Goal: Task Accomplishment & Management: Manage account settings

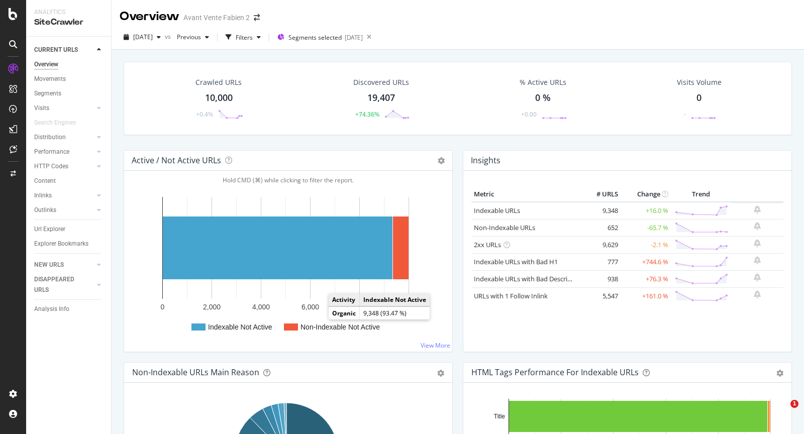
click at [344, 373] on div "Non-Indexable URLs Main Reason" at bounding box center [277, 372] width 290 height 10
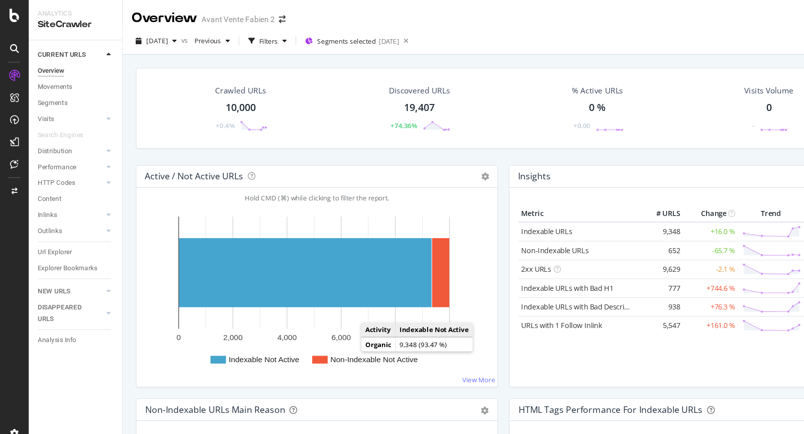
click at [344, 373] on div "Non-Indexable URLs Main Reason" at bounding box center [277, 372] width 290 height 10
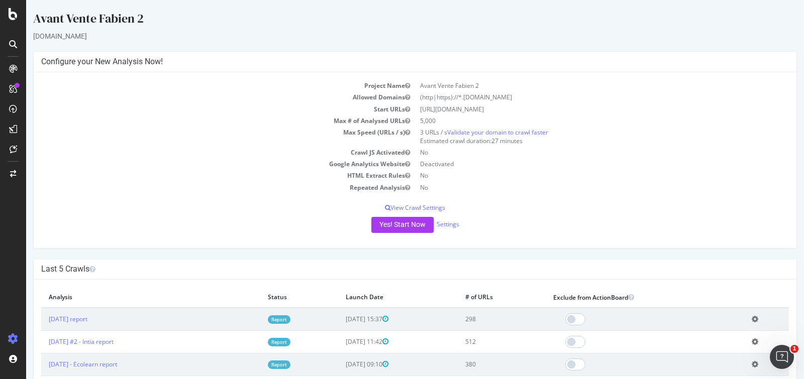
scroll to position [69, 0]
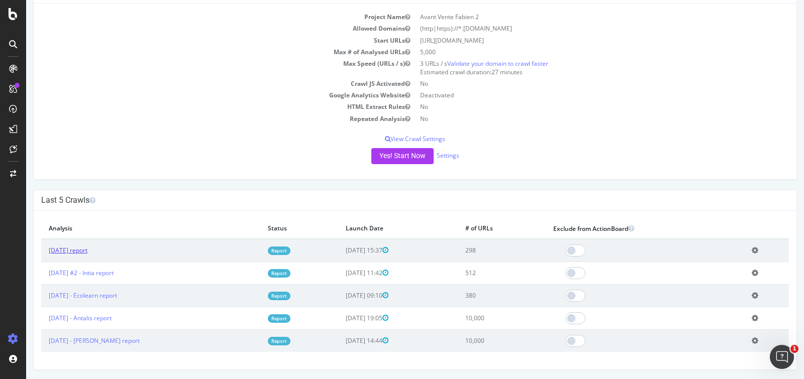
click at [87, 250] on link "2025 Sep. 23rd report" at bounding box center [68, 250] width 39 height 9
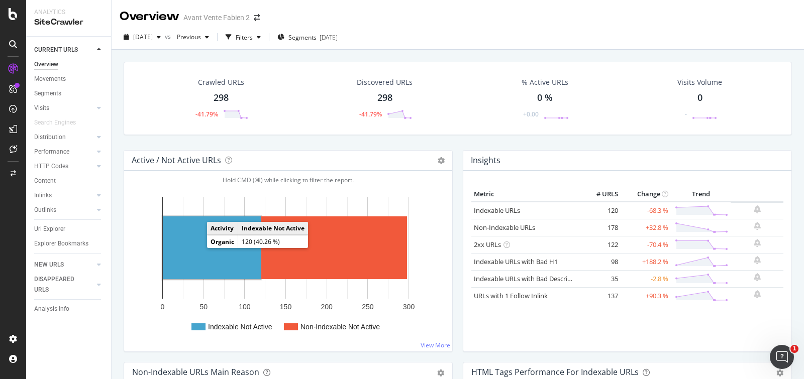
click at [210, 264] on rect "A chart." at bounding box center [212, 247] width 98 height 63
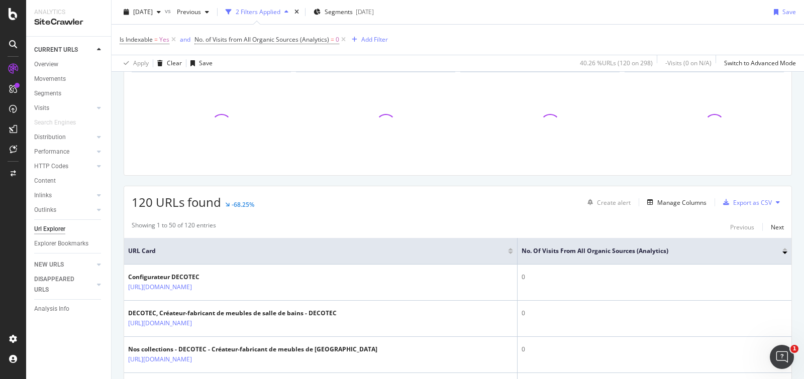
scroll to position [47, 0]
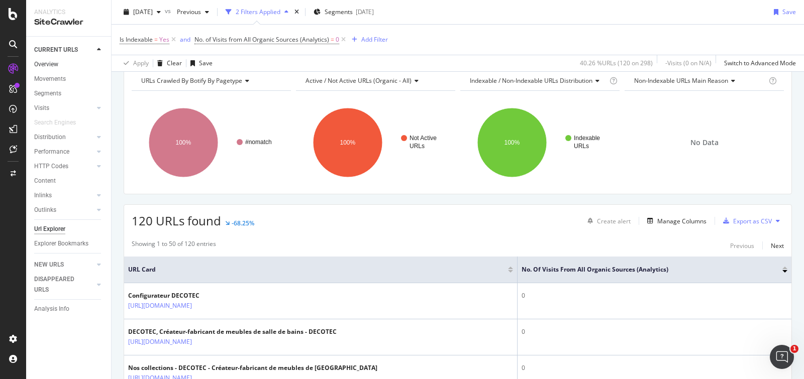
click at [60, 65] on link "Overview" at bounding box center [69, 64] width 70 height 11
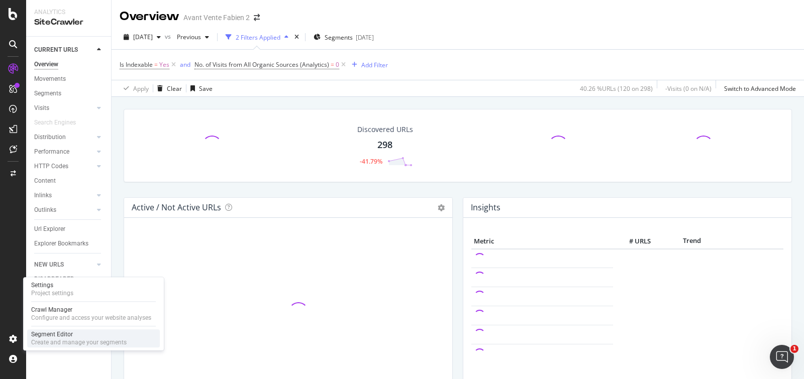
click at [54, 344] on div "Create and manage your segments" at bounding box center [78, 342] width 95 height 8
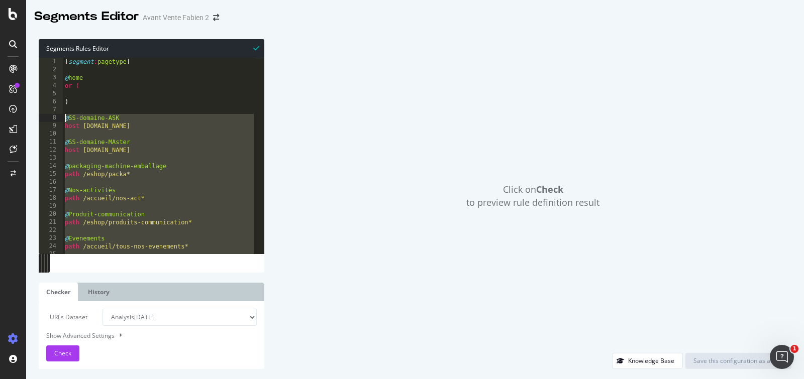
drag, startPoint x: 97, startPoint y: 248, endPoint x: 52, endPoint y: 119, distance: 136.9
click at [52, 119] on div ") 1 2 3 4 5 6 7 8 9 10 11 12 13 14 15 16 17 18 19 20 21 22 23 24 25 26 [ segmen…" at bounding box center [151, 156] width 225 height 196
type textarea "@SS-domaine-ASK host ask.antalis.fr"
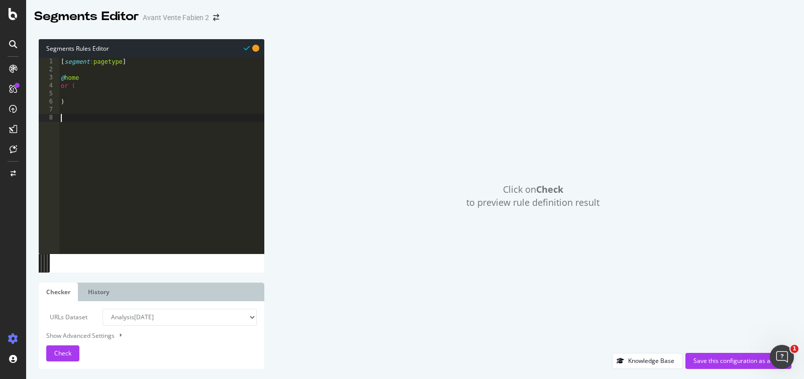
type textarea "path /politique-respect-vie-privee* )"
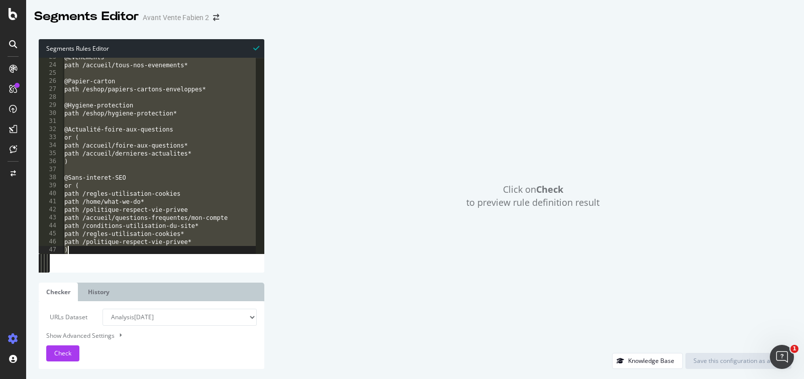
scroll to position [181, 0]
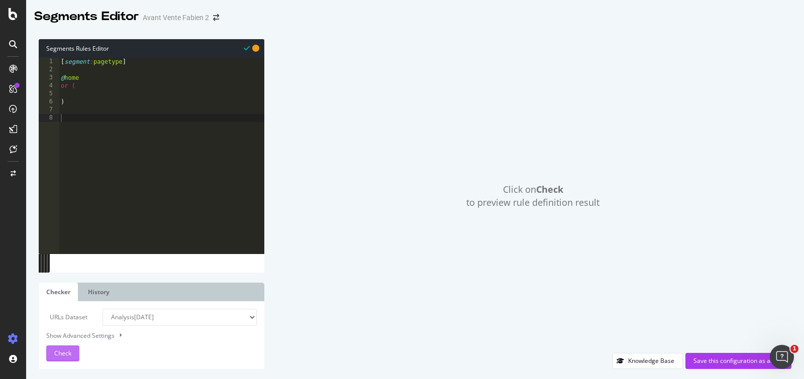
click at [77, 348] on button "Check" at bounding box center [62, 354] width 33 height 16
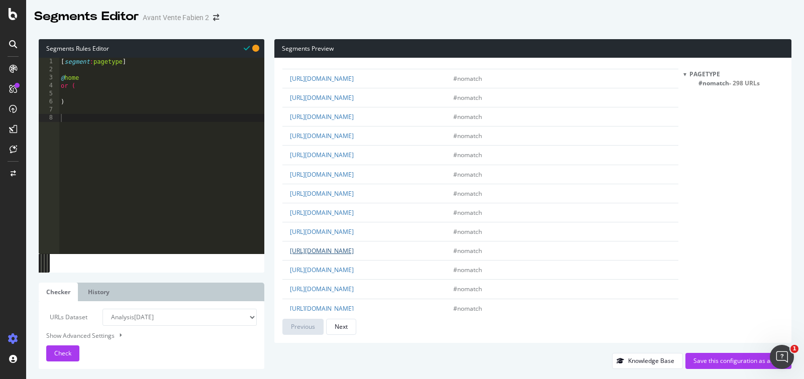
scroll to position [1676, 0]
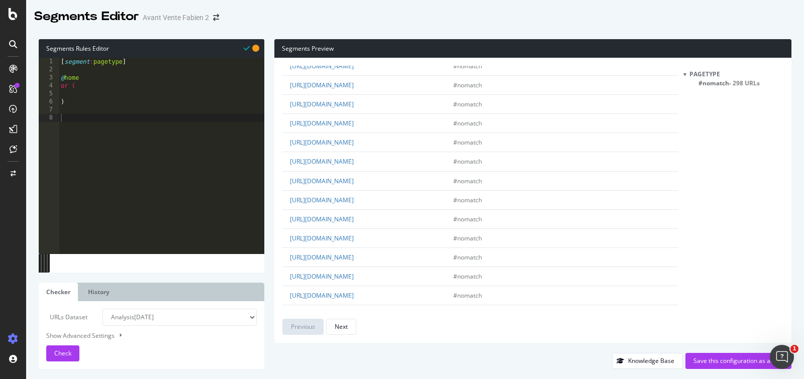
click at [136, 125] on div "[ segment : pagetype ] @ home or ( )" at bounding box center [161, 164] width 205 height 212
click at [342, 321] on div "Next" at bounding box center [340, 327] width 13 height 14
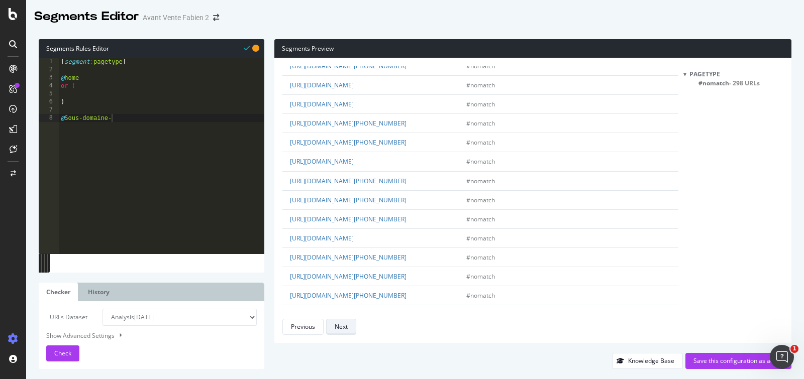
scroll to position [0, 0]
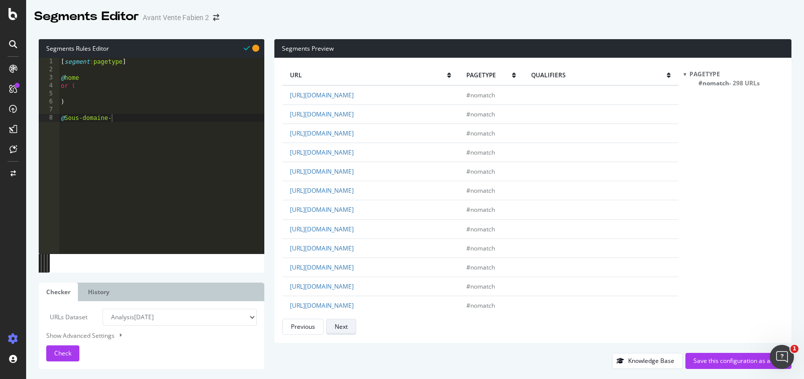
click at [342, 323] on div "Next" at bounding box center [340, 326] width 13 height 9
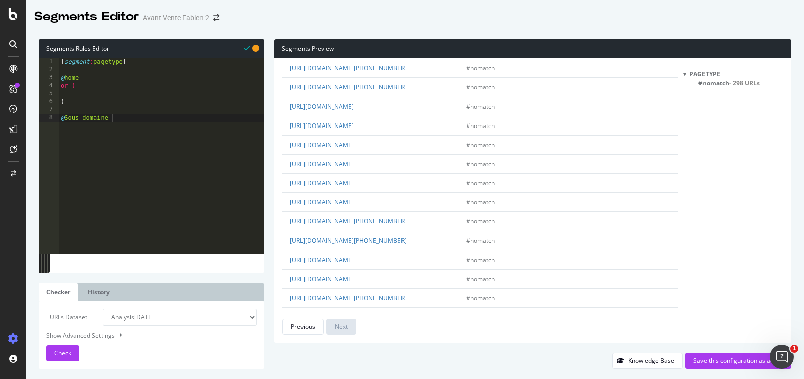
scroll to position [1639, 0]
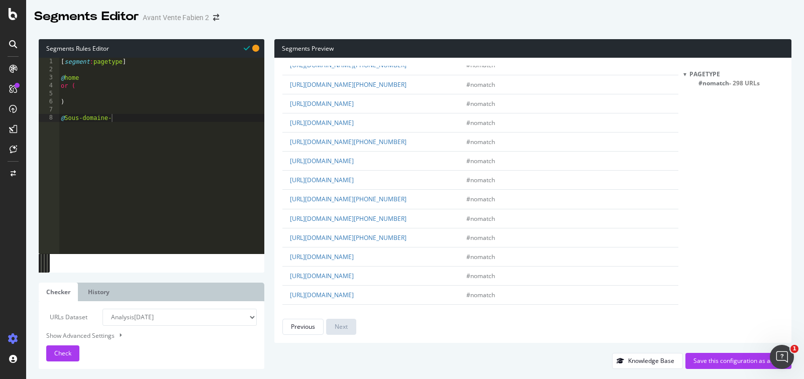
click at [296, 336] on div "url pagetype qualifiers https://decotec.fr/collections/bella-vista/ #nomatch ht…" at bounding box center [532, 200] width 517 height 285
click at [301, 331] on div "Previous" at bounding box center [303, 327] width 24 height 14
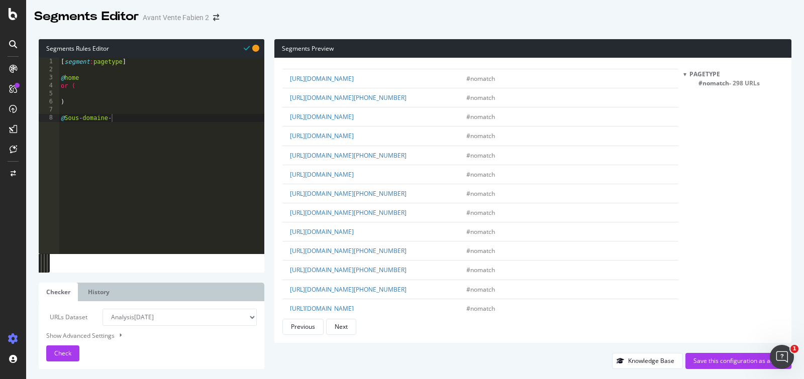
scroll to position [913, 0]
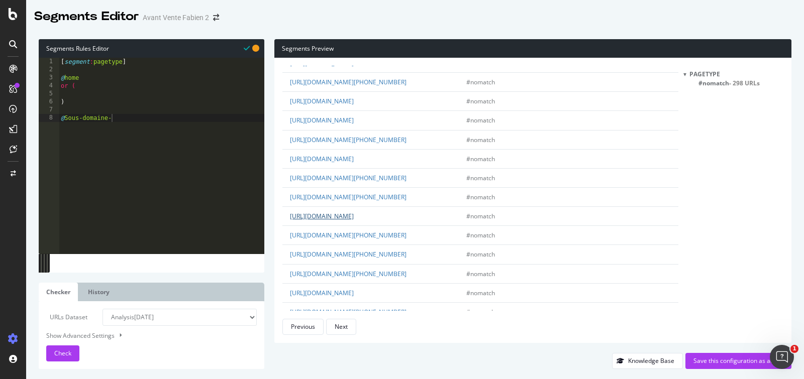
drag, startPoint x: 287, startPoint y: 212, endPoint x: 379, endPoint y: 212, distance: 91.4
click at [379, 212] on td "https://configurateur.decotec.fr/front-vue/personnaliser/HZ333R" at bounding box center [370, 216] width 176 height 19
copy link "https://configurateur.decotec.fr"
click at [121, 116] on div "[ segment : pagetype ] @ home or ( ) @ Sous-domaine-" at bounding box center [161, 164] width 205 height 212
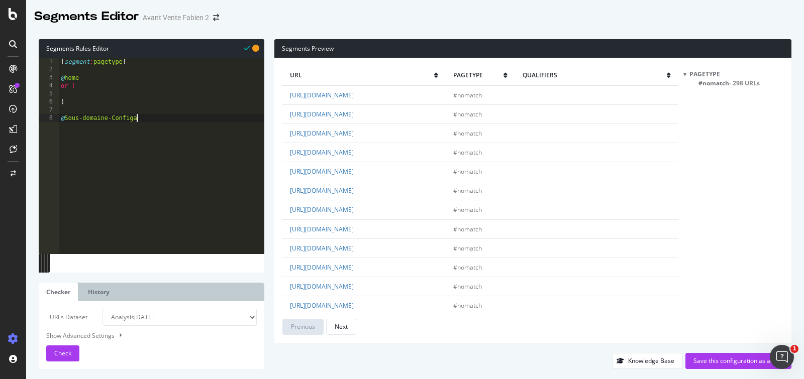
scroll to position [0, 6]
type textarea "@Sous-domaine-Configurateur"
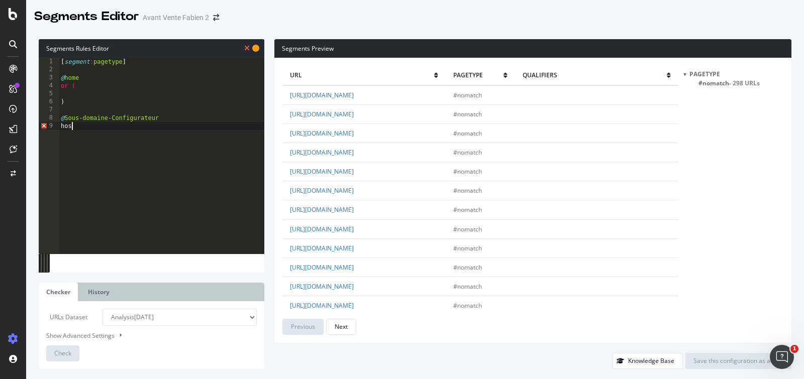
scroll to position [0, 1]
paste textarea "https://configurateur.decotec.fr"
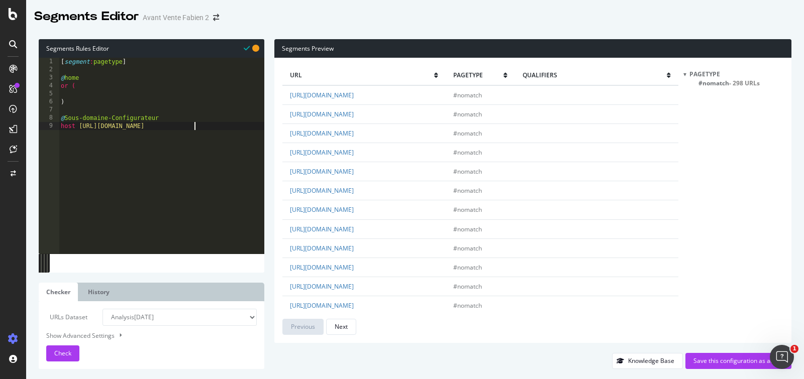
click at [109, 131] on div "[ segment : pagetype ] @ home or ( ) @ Sous-domaine-Configurateur host https://…" at bounding box center [161, 164] width 205 height 212
click at [109, 128] on div "[ segment : pagetype ] @ home or ( ) @ Sous-domaine-Configurateur host https://…" at bounding box center [161, 164] width 205 height 212
click at [186, 122] on div "[ segment : pagetype ] @ home or ( ) @ Sous-domaine-Configurateur host configur…" at bounding box center [161, 164] width 205 height 212
click at [179, 129] on div "[ segment : pagetype ] @ home or ( ) @ Sous-domaine-Configurateur host configur…" at bounding box center [161, 164] width 205 height 212
type textarea "host configurateur.decotec.fr"
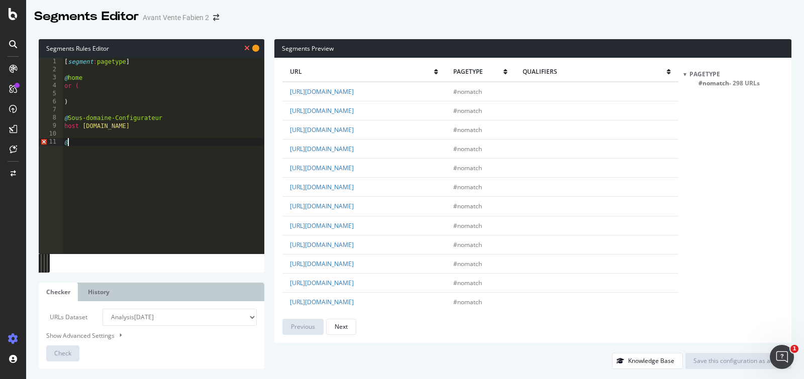
scroll to position [0, 0]
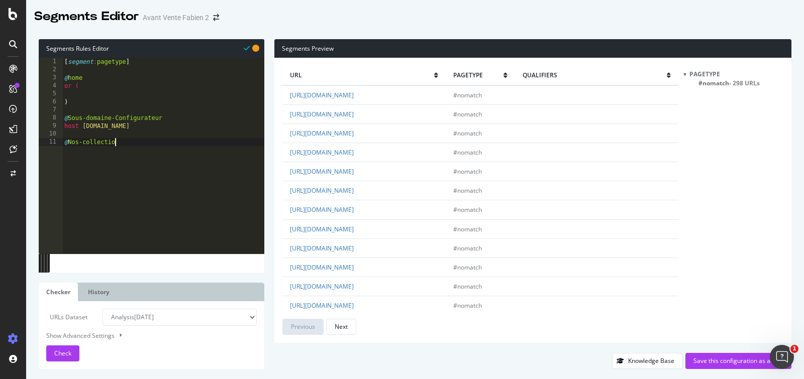
type textarea "@Nos-collection"
type textarea "p"
type textarea "@Nos-collections"
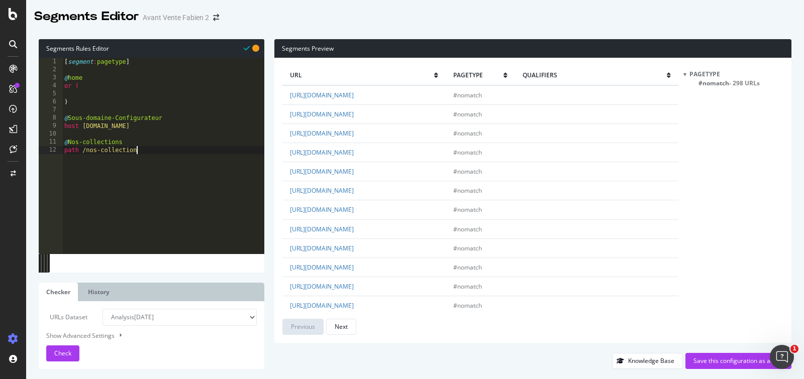
type textarea "path /nos-collections"
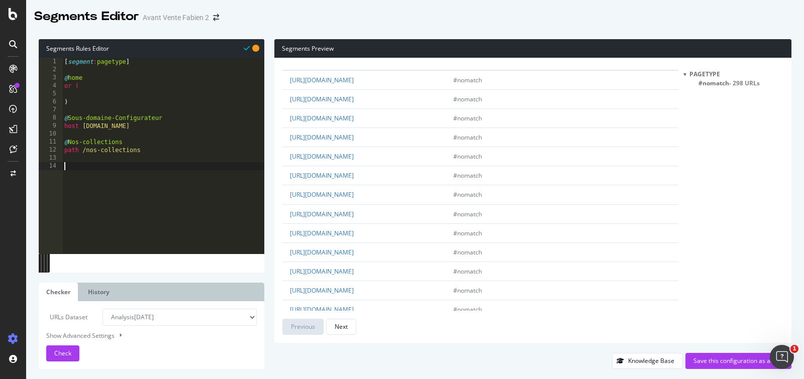
scroll to position [0, 0]
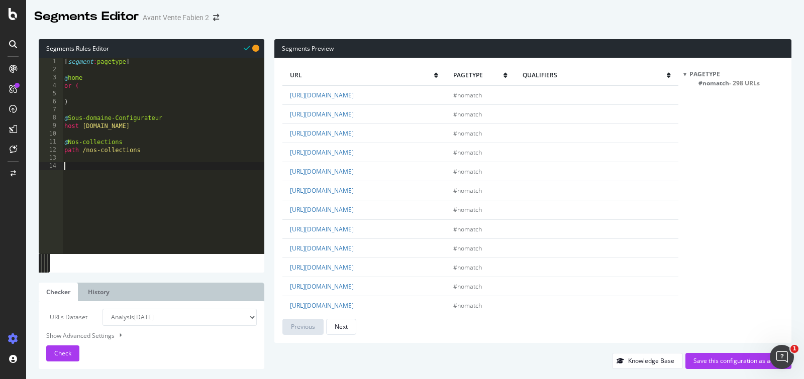
click at [137, 144] on div "[ segment : pagetype ] @ home or ( ) @ Sous-domaine-Configurateur host configur…" at bounding box center [163, 164] width 202 height 212
type textarea "@Nos-collections"
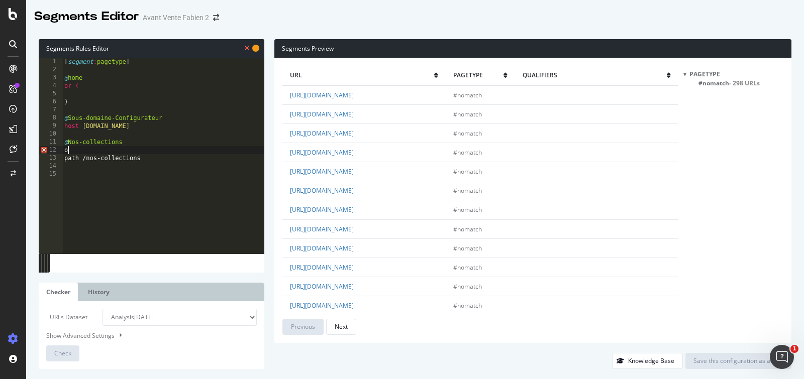
type textarea "o("
type textarea "p"
type textarea "or ("
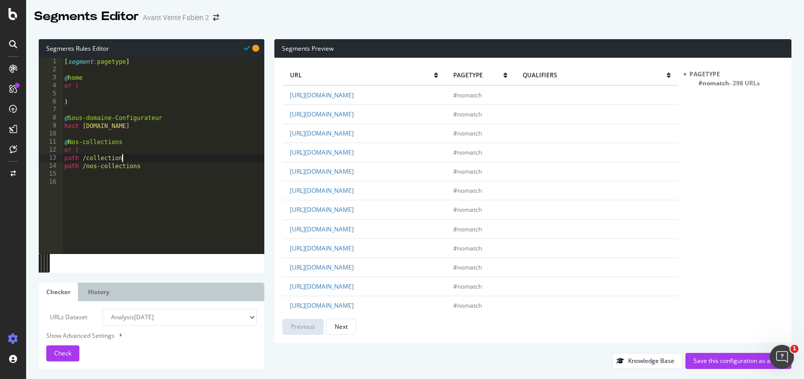
scroll to position [0, 4]
type textarea "path /collection*"
click at [165, 166] on div "[ segment : pagetype ] @ home or ( ) @ Sous-domaine-Configurateur host configur…" at bounding box center [163, 164] width 202 height 212
type textarea "path /nos-collections"
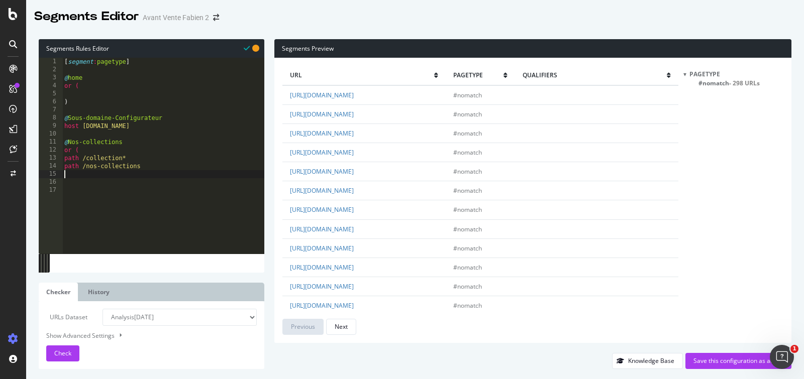
type textarea ")"
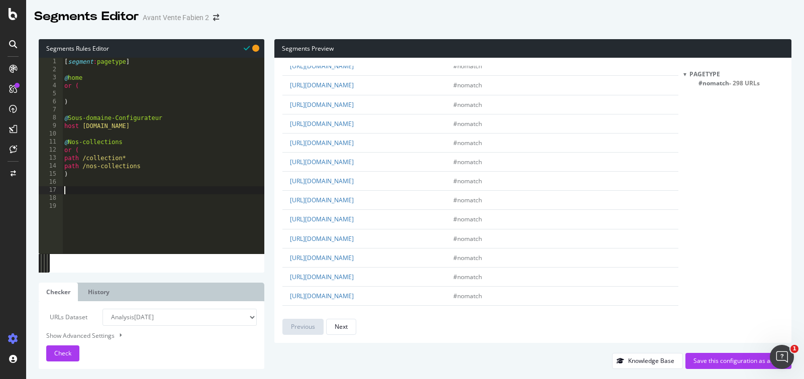
scroll to position [1676, 0]
click at [342, 324] on div "Next" at bounding box center [340, 326] width 13 height 9
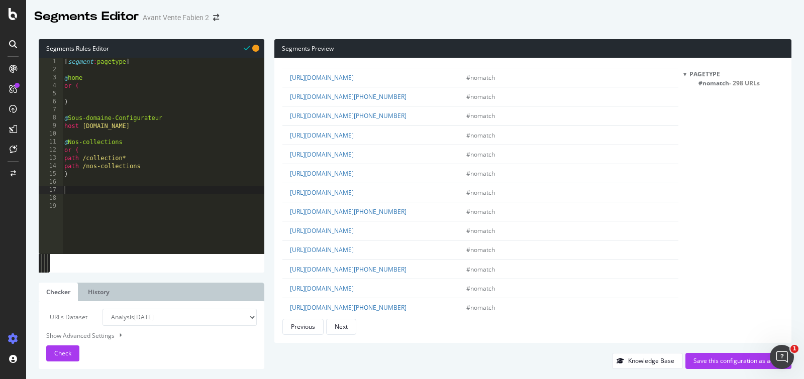
scroll to position [790, 0]
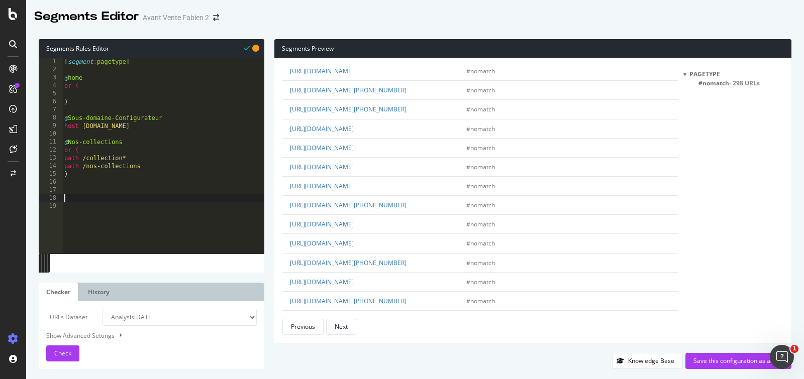
click at [170, 199] on div "[ segment : pagetype ] @ home or ( ) @ Sous-domaine-Configurateur host configur…" at bounding box center [163, 164] width 202 height 212
click at [162, 185] on div "[ segment : pagetype ] @ home or ( ) @ Sous-domaine-Configurateur host configur…" at bounding box center [163, 164] width 202 height 212
click at [157, 193] on div "[ segment : pagetype ] @ home or ( ) @ Sous-domaine-Configurateur host configur…" at bounding box center [163, 164] width 202 height 212
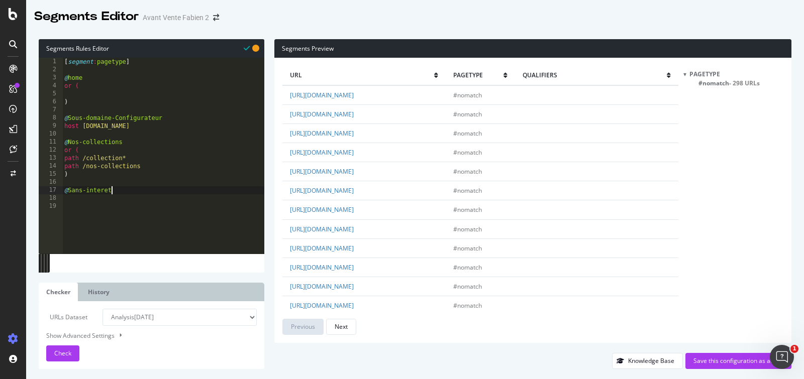
scroll to position [0, 3]
type textarea "@Sans-interet_SEO"
type textarea "@Sans-interet-SEO"
type textarea "p"
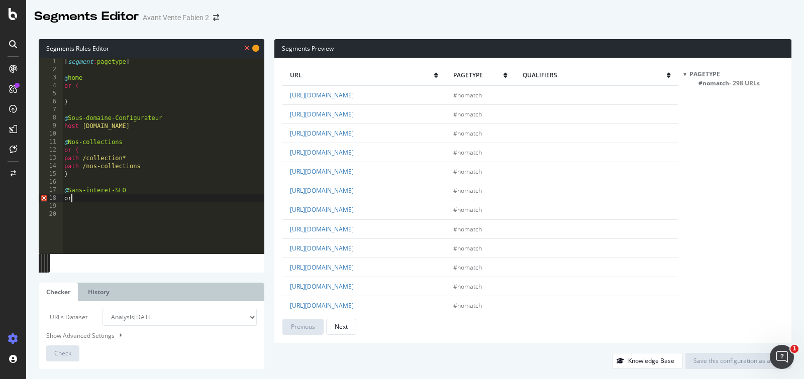
scroll to position [0, 1]
type textarea "or ("
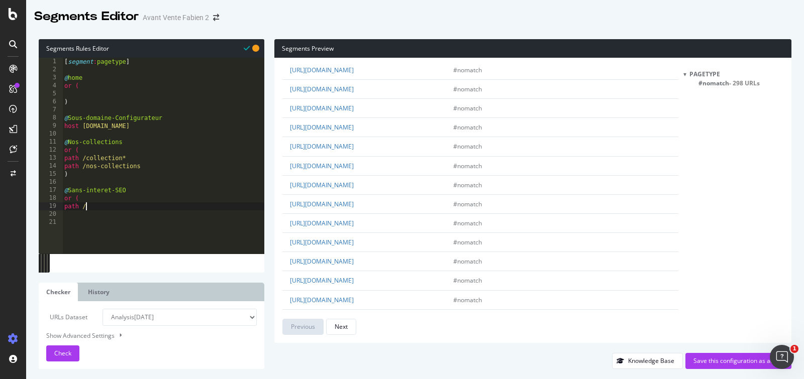
scroll to position [854, 0]
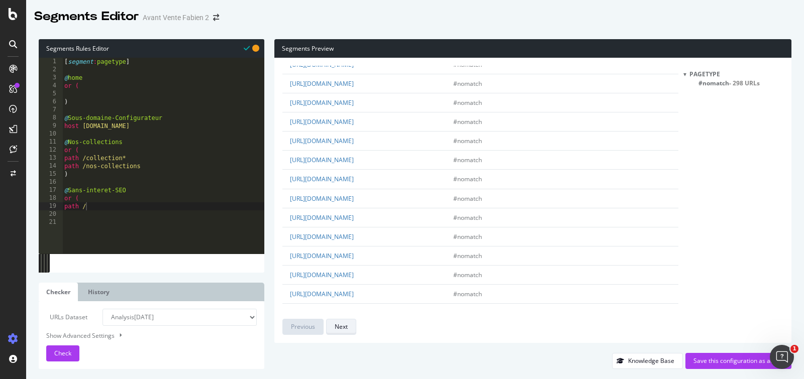
click at [340, 326] on div "Next" at bounding box center [340, 326] width 13 height 9
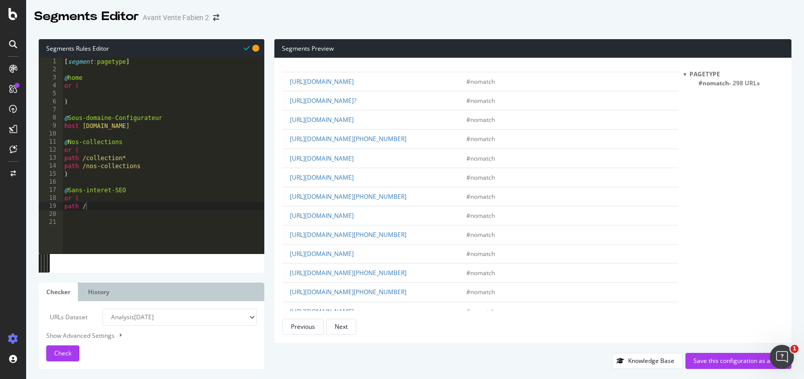
scroll to position [471, 0]
drag, startPoint x: 434, startPoint y: 175, endPoint x: 341, endPoint y: 175, distance: 92.9
click at [341, 175] on td "https://decotec.fr/politique-de-confidentialite/" at bounding box center [370, 179] width 176 height 19
copy link "politique-de-confidentialite/"
click at [90, 206] on div "[ segment : pagetype ] @ home or ( ) @ Sous-domaine-Configurateur host configur…" at bounding box center [163, 164] width 202 height 212
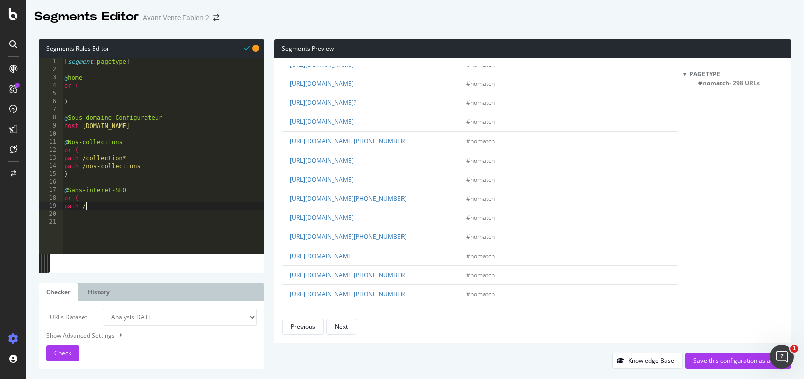
paste textarea "politique-de-confidentialite/"
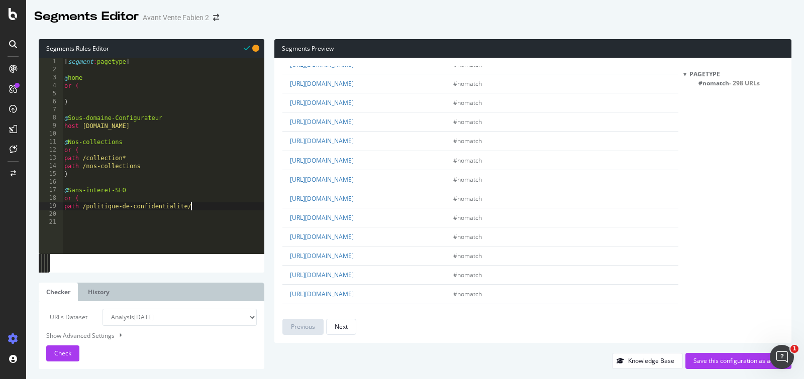
scroll to position [0, 0]
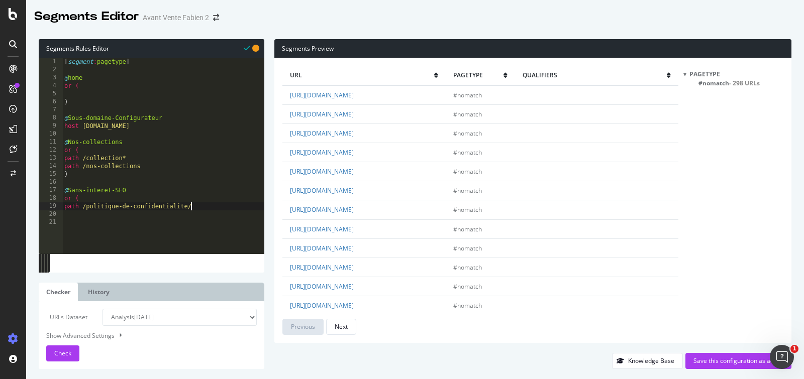
type textarea "path /politique-de-confidentialite"
type textarea ")"
click at [62, 353] on span "Check" at bounding box center [62, 353] width 17 height 9
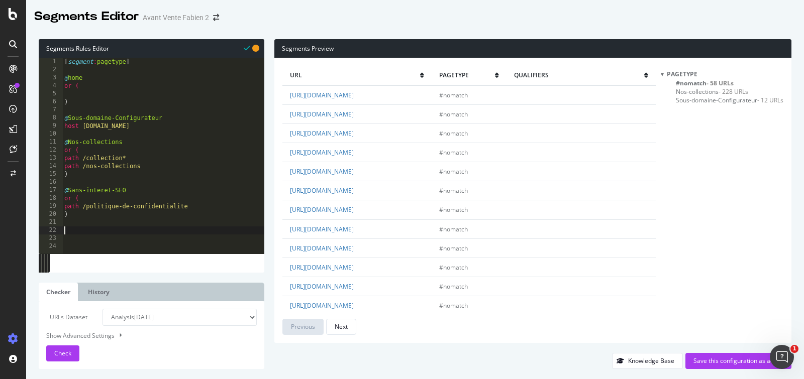
click at [90, 227] on div "[ segment : pagetype ] @ home or ( ) @ Sous-domaine-Configurateur host configur…" at bounding box center [163, 164] width 202 height 212
click at [90, 229] on div "[ segment : pagetype ] @ home or ( ) @ Sous-domaine-Configurateur host configur…" at bounding box center [163, 164] width 202 height 212
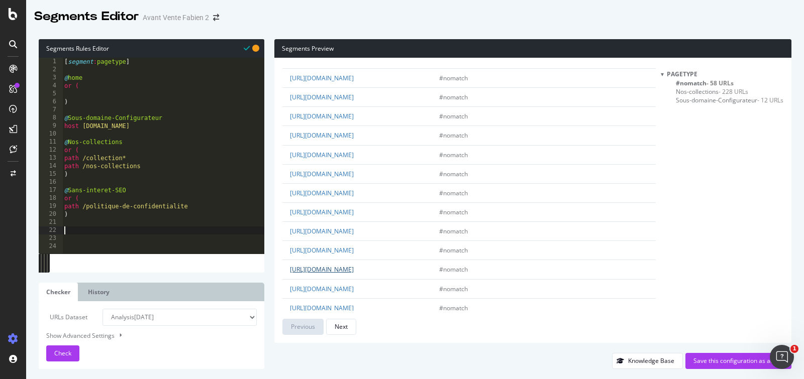
scroll to position [93, 0]
click at [339, 329] on div "Next" at bounding box center [340, 326] width 13 height 9
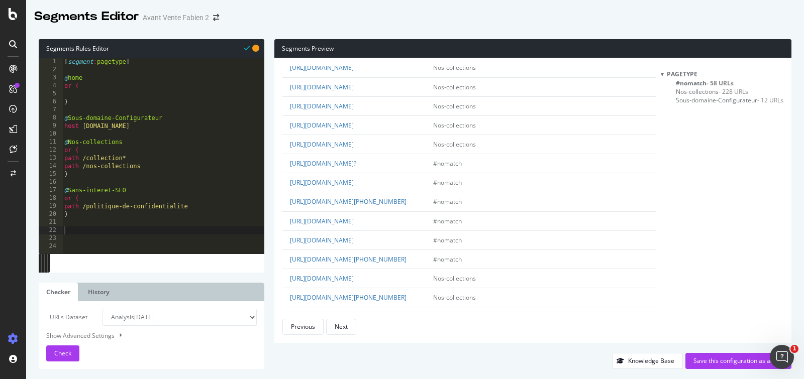
scroll to position [427, 0]
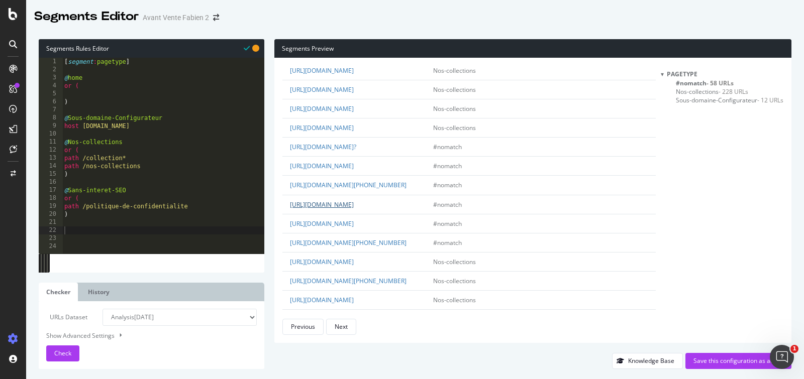
drag, startPoint x: 403, startPoint y: 208, endPoint x: 342, endPoint y: 209, distance: 60.8
click at [342, 209] on td "https://decotec.fr/mentions-legales/" at bounding box center [353, 204] width 143 height 19
copy link "mentions-legales/"
type textarea "path /politique-de-confidentialite"
click at [196, 205] on div "[ segment : pagetype ] @ home or ( ) @ Sous-domaine-Configurateur host configur…" at bounding box center [163, 164] width 202 height 212
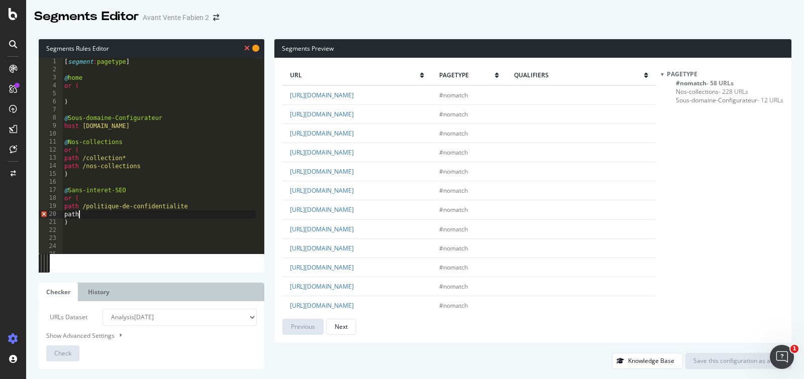
scroll to position [0, 1]
paste textarea "mentions-legales/"
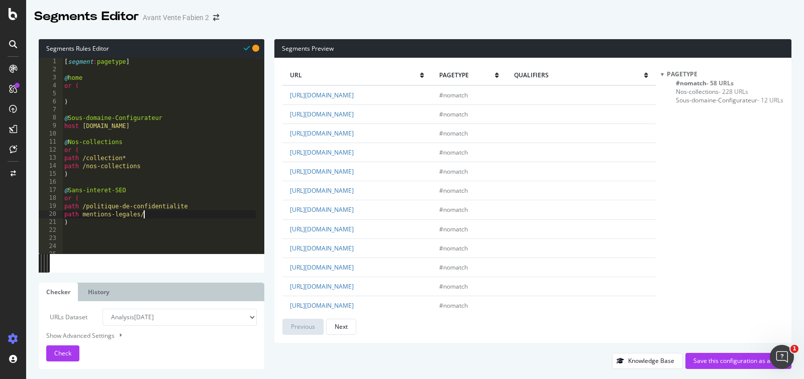
click at [83, 217] on div "[ segment : pagetype ] @ home or ( ) @ Sous-domaine-Configurateur host configur…" at bounding box center [158, 164] width 193 height 212
click at [161, 219] on div "[ segment : pagetype ] @ home or ( ) @ Sous-domaine-Configurateur host configur…" at bounding box center [158, 164] width 193 height 212
click at [160, 216] on div "[ segment : pagetype ] @ home or ( ) @ Sous-domaine-Configurateur host configur…" at bounding box center [158, 164] width 193 height 212
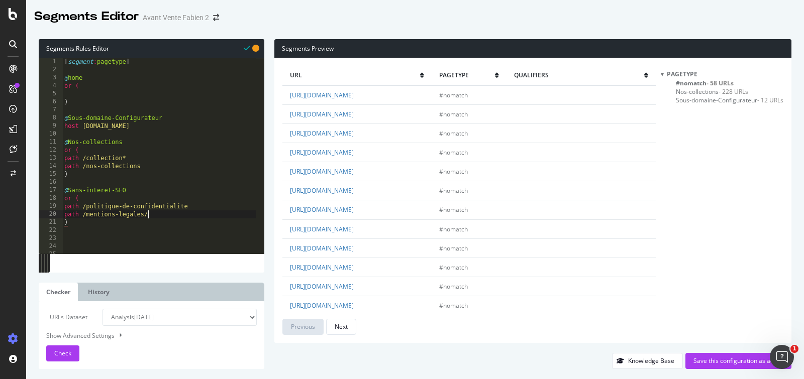
type textarea "path /mentions-legales/"
click at [344, 330] on div "Next" at bounding box center [340, 326] width 13 height 9
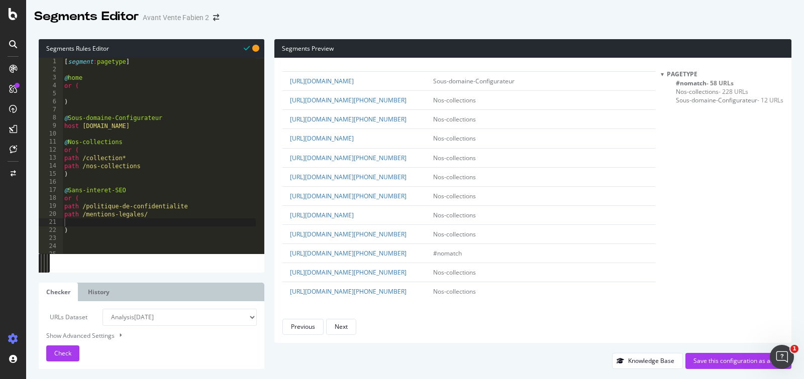
scroll to position [1917, 0]
click at [346, 324] on div "Next" at bounding box center [340, 326] width 13 height 9
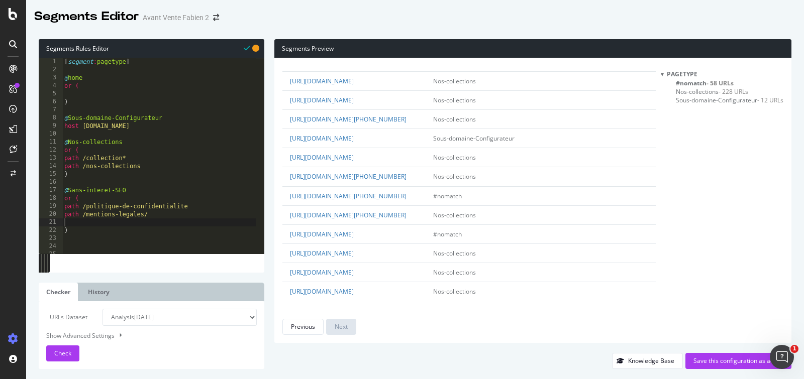
scroll to position [1949, 0]
click at [698, 83] on span "#nomatch - 58 URLs" at bounding box center [704, 83] width 58 height 9
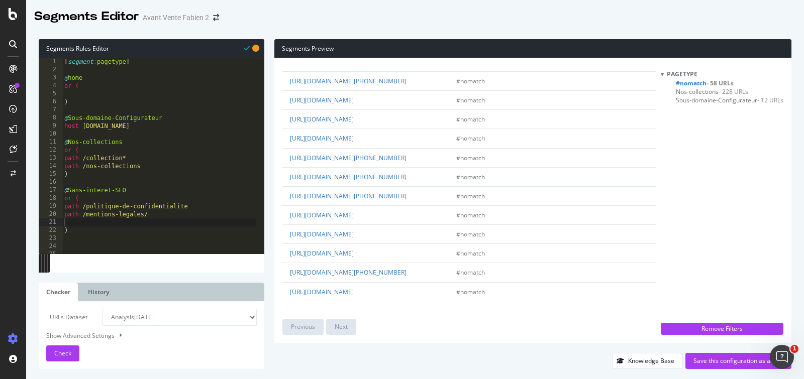
scroll to position [951, 0]
drag, startPoint x: 466, startPoint y: 169, endPoint x: 342, endPoint y: 171, distance: 123.6
click at [342, 171] on td "https://decotec.fr/politique-de-confidentialite/+33243935387" at bounding box center [365, 176] width 166 height 19
copy link "politique-de-confidentialite/+33243935387"
type textarea "path /mentions-legales/"
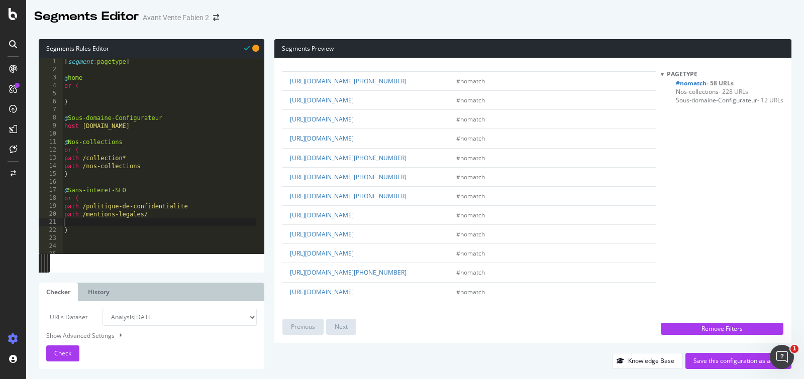
click at [154, 214] on div "[ segment : pagetype ] @ home or ( ) @ Sous-domaine-Configurateur host configur…" at bounding box center [158, 164] width 193 height 212
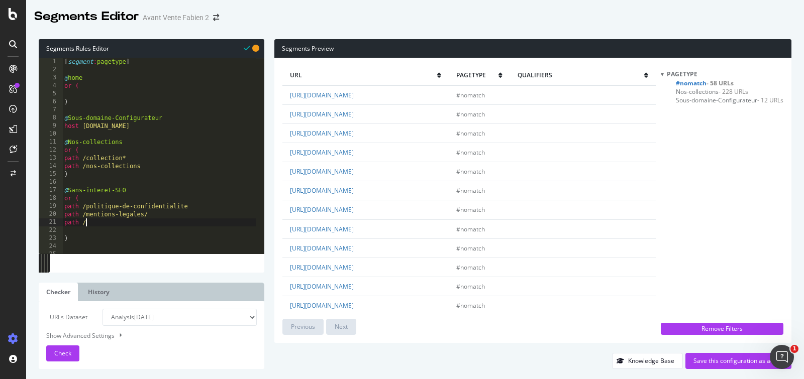
scroll to position [0, 1]
paste textarea "politique-de-confidentialite/+33243935387"
type textarea "path /politique-de-confidentialite/+33243935387"
click at [269, 79] on div "Segments Preview url pagetype qualifiers https://decotec.fr/ #nomatch https://d…" at bounding box center [527, 204] width 527 height 330
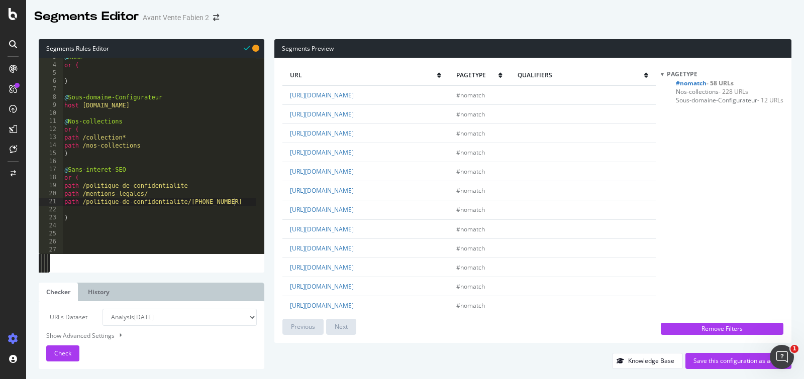
scroll to position [21, 0]
click at [95, 214] on div "@ home or ( ) @ Sous-domaine-Configurateur host configurateur.decotec.fr @ Nos-…" at bounding box center [158, 159] width 193 height 212
click at [66, 357] on span "Check" at bounding box center [62, 353] width 17 height 9
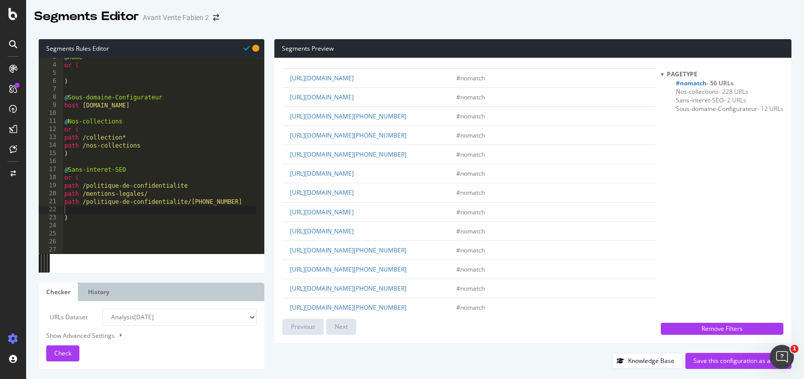
scroll to position [581, 0]
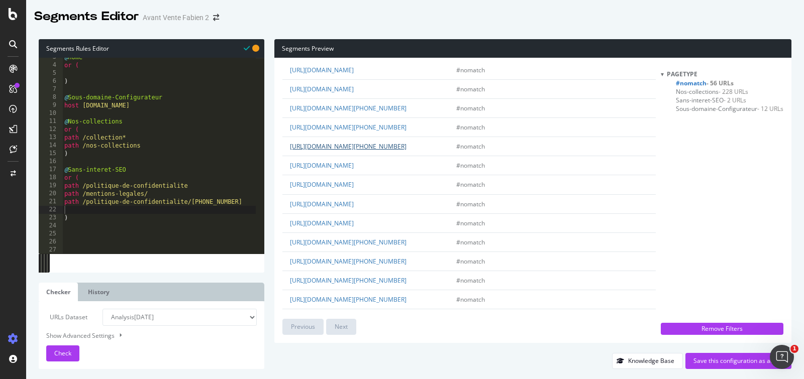
drag, startPoint x: 440, startPoint y: 146, endPoint x: 414, endPoint y: 145, distance: 25.6
click at [414, 145] on td "https://decotec.fr/mentions-legales/+33243935387" at bounding box center [365, 146] width 166 height 19
click at [157, 166] on div "@ home or ( ) @ Sous-domaine-Configurateur host configurateur.decotec.fr @ Nos-…" at bounding box center [158, 159] width 193 height 212
click at [162, 194] on div "@ home or ( ) @ Sous-domaine-Configurateur host configurateur.decotec.fr @ Nos-…" at bounding box center [158, 159] width 193 height 212
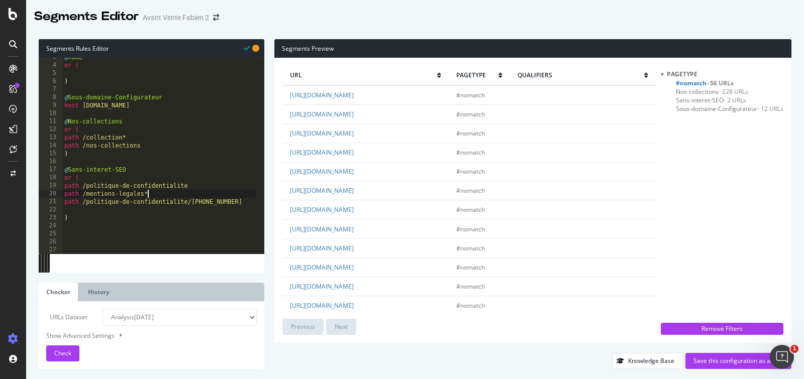
scroll to position [0, 6]
click at [252, 204] on div "@ home or ( ) @ Sous-domaine-Configurateur host configurateur.decotec.fr @ Nos-…" at bounding box center [158, 159] width 193 height 212
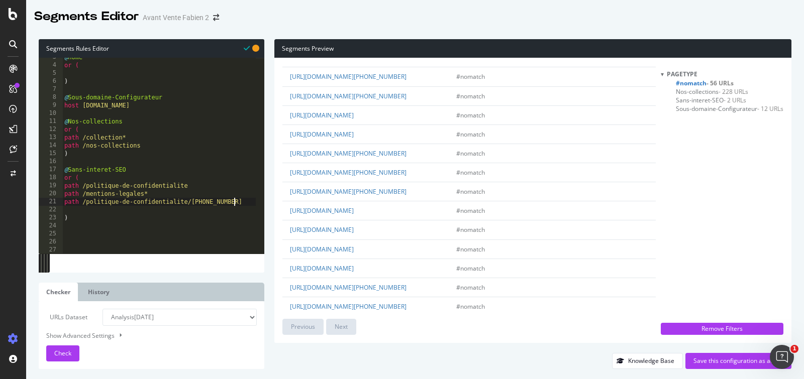
scroll to position [912, 0]
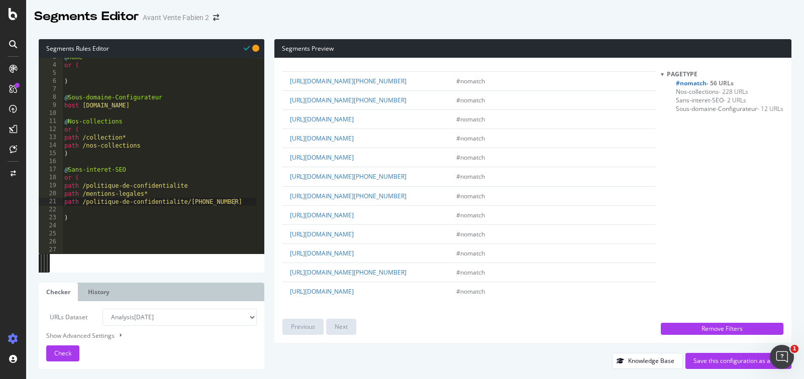
click at [696, 85] on span "#nomatch - 56 URLs" at bounding box center [704, 83] width 58 height 9
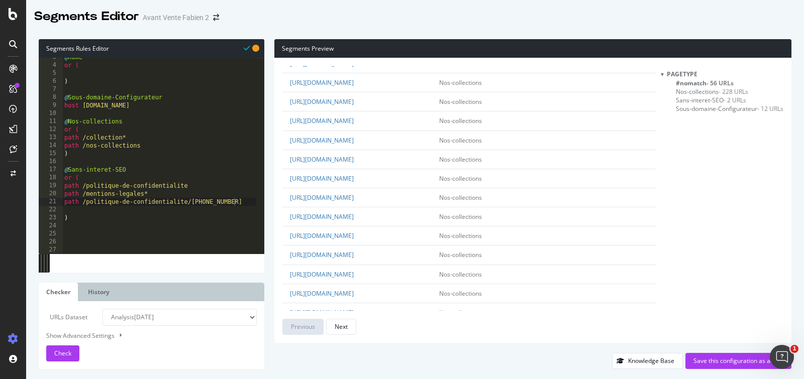
scroll to position [0, 0]
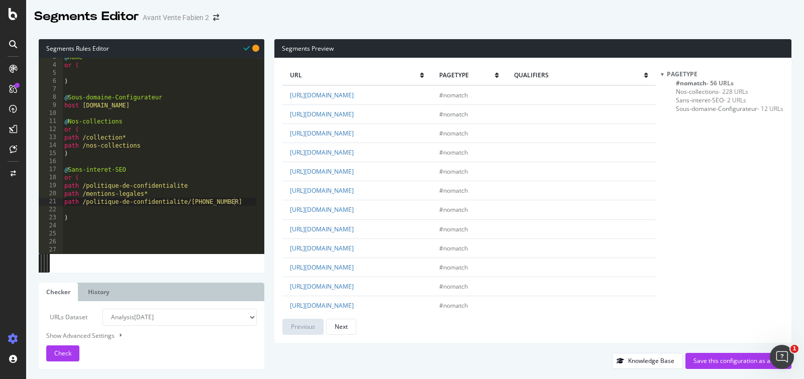
type textarea "path /nos-collections"
click at [160, 148] on div "@ home or ( ) @ Sous-domaine-Configurateur host configurateur.decotec.fr @ Nos-…" at bounding box center [158, 159] width 193 height 212
click at [354, 148] on link "https://decotec.fr/nos-collections/meubles-vasques/" at bounding box center [322, 152] width 64 height 9
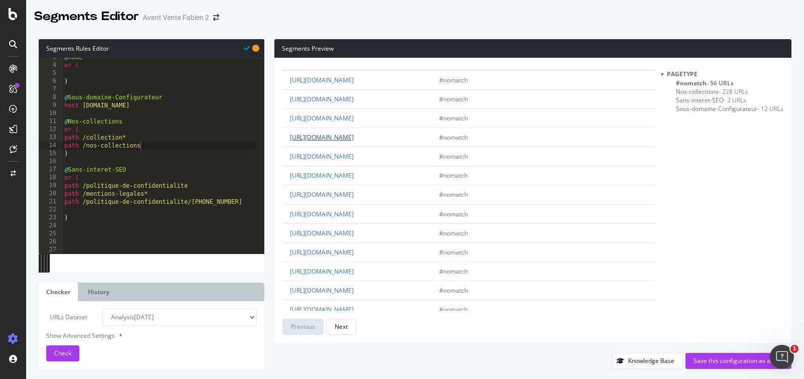
scroll to position [16, 0]
click at [173, 158] on div "@ home or ( ) @ Sous-domaine-Configurateur host configurateur.decotec.fr @ Nos-…" at bounding box center [158, 159] width 193 height 212
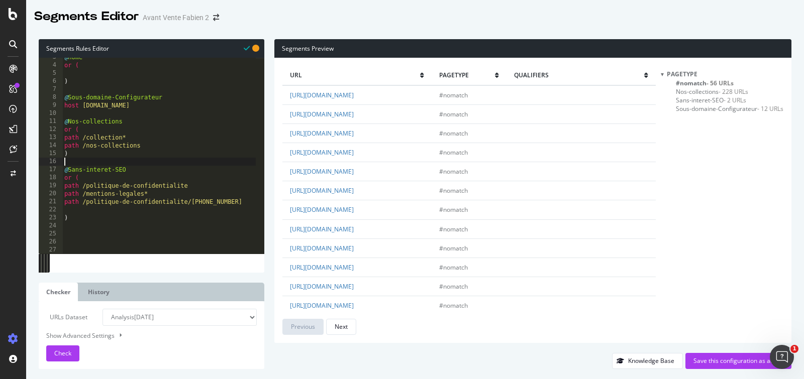
click at [693, 92] on span "Nos-collections - 228 URLs" at bounding box center [711, 91] width 72 height 9
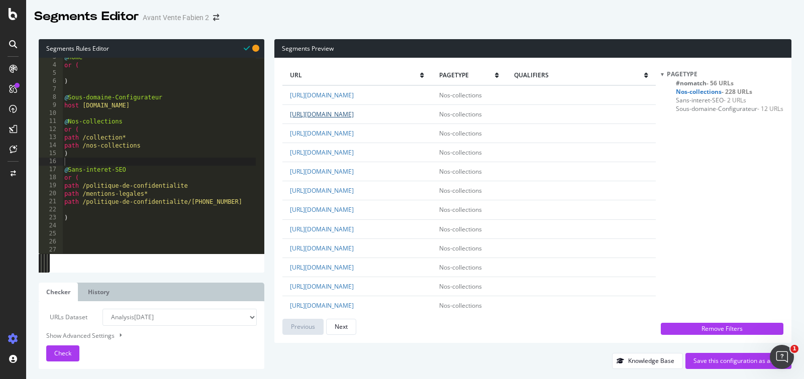
click at [349, 119] on link "https://decotec.fr/collections/skim/" at bounding box center [322, 114] width 64 height 9
click at [354, 138] on link "https://decotec.fr/collections/cascade/" at bounding box center [322, 133] width 64 height 9
type textarea "path /collection*"
drag, startPoint x: 146, startPoint y: 136, endPoint x: 42, endPoint y: 134, distance: 104.0
click at [42, 134] on div "path /collection* 3 4 5 6 7 8 9 10 11 12 13 14 15 16 17 18 19 20 21 22 23 24 25…" at bounding box center [151, 156] width 225 height 196
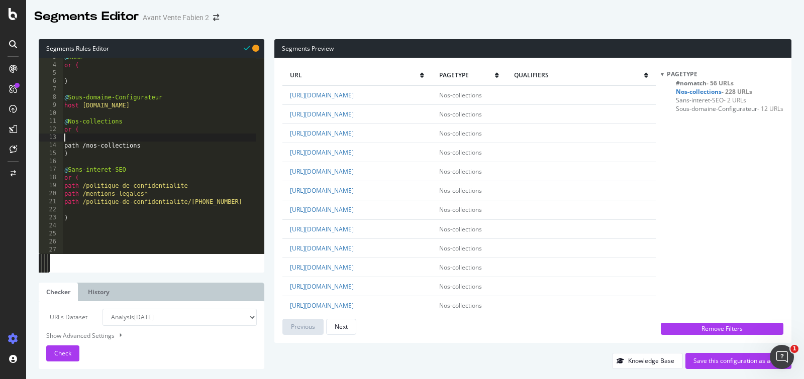
click at [106, 153] on div "@ home or ( ) @ Sous-domaine-Configurateur host configurateur.decotec.fr @ Nos-…" at bounding box center [158, 159] width 193 height 212
type textarea ")"
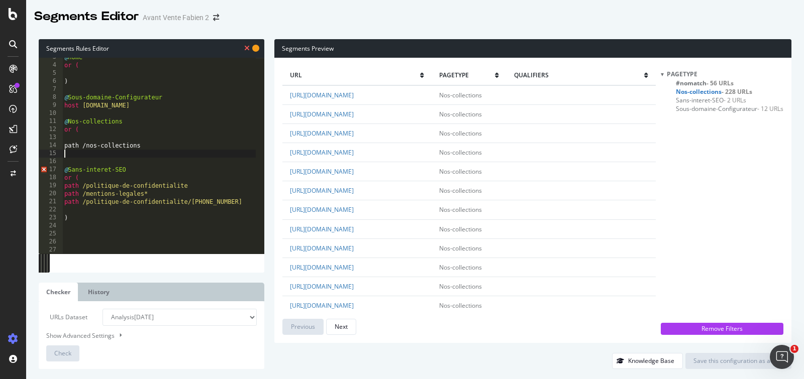
click at [100, 136] on div "@ home or ( ) @ Sous-domaine-Configurateur host configurateur.decotec.fr @ Nos-…" at bounding box center [158, 159] width 193 height 212
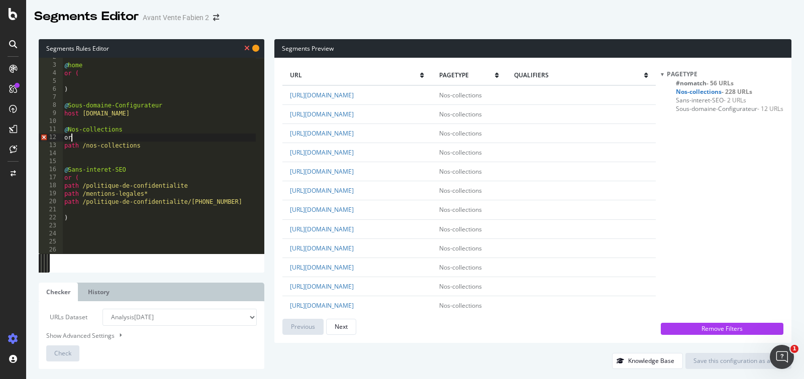
type textarea "o"
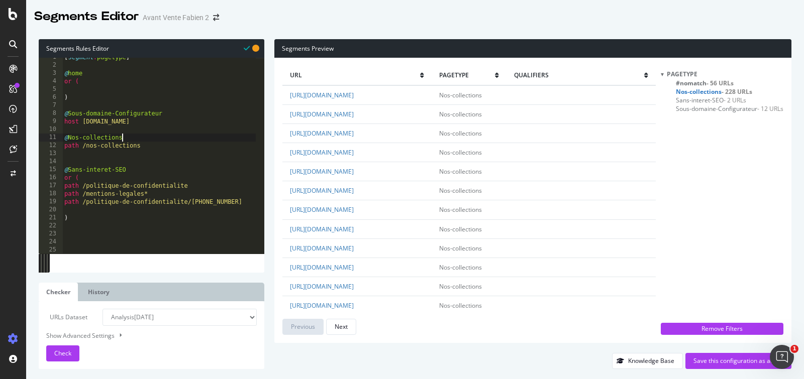
scroll to position [4, 0]
click at [158, 148] on div "[ segment : pagetype ] @ home or ( ) @ Sous-domaine-Configurateur host configur…" at bounding box center [158, 159] width 193 height 212
type textarea "path /nos-collections"
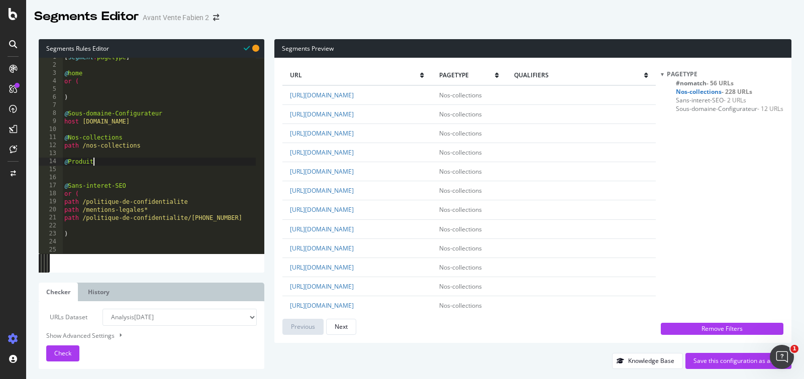
scroll to position [0, 3]
type textarea "@Produits"
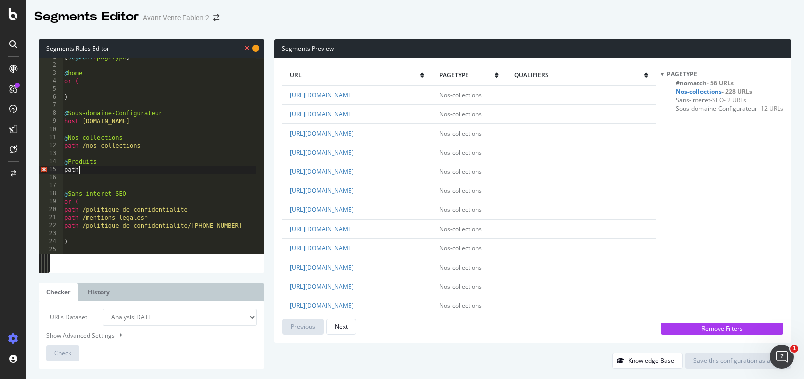
scroll to position [0, 1]
paste textarea "path /collection*"
drag, startPoint x: 81, startPoint y: 173, endPoint x: 54, endPoint y: 173, distance: 26.6
click at [54, 173] on div "path path /collection* 1 2 3 4 5 6 7 8 9 10 11 12 13 14 15 16 17 18 19 20 21 22…" at bounding box center [151, 156] width 225 height 196
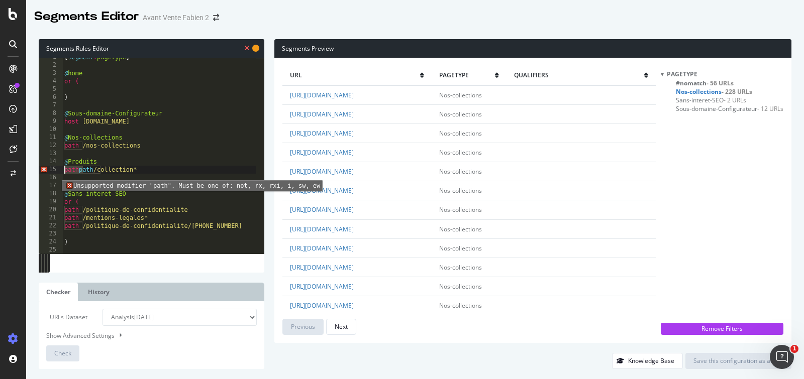
type textarea "path /collection*"
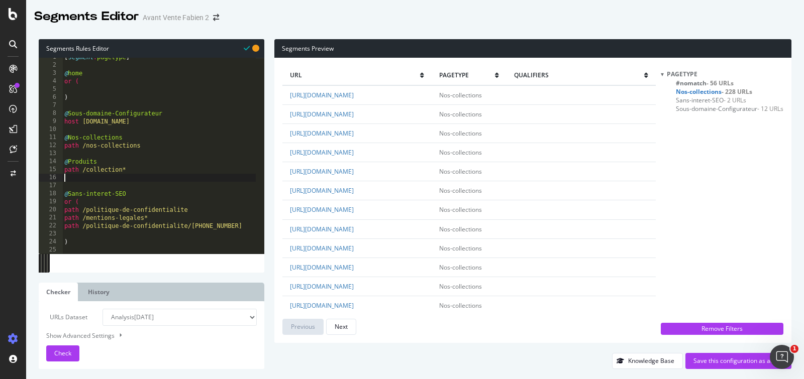
click at [135, 179] on div "[ segment : pagetype ] @ home or ( ) @ Sous-domaine-Configurateur host configur…" at bounding box center [158, 159] width 193 height 212
click at [691, 81] on span "#nomatch - 56 URLs" at bounding box center [704, 83] width 58 height 9
click at [60, 354] on span "Check" at bounding box center [62, 353] width 17 height 9
click at [161, 179] on div "[ segment : pagetype ] @ home or ( ) @ Sous-domaine-Configurateur host configur…" at bounding box center [158, 159] width 193 height 212
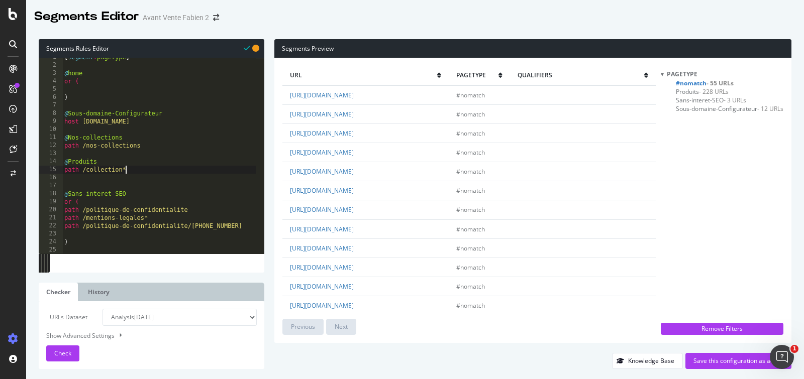
click at [159, 173] on div "[ segment : pagetype ] @ home or ( ) @ Sous-domaine-Configurateur host configur…" at bounding box center [158, 159] width 193 height 212
type textarea "path /collection*"
click at [153, 181] on div "[ segment : pagetype ] @ home or ( ) @ Sous-domaine-Configurateur host configur…" at bounding box center [158, 159] width 193 height 212
click at [155, 186] on div "[ segment : pagetype ] @ home or ( ) @ Sous-domaine-Configurateur host configur…" at bounding box center [158, 159] width 193 height 212
click at [701, 92] on span "- 228 URLs" at bounding box center [714, 91] width 30 height 9
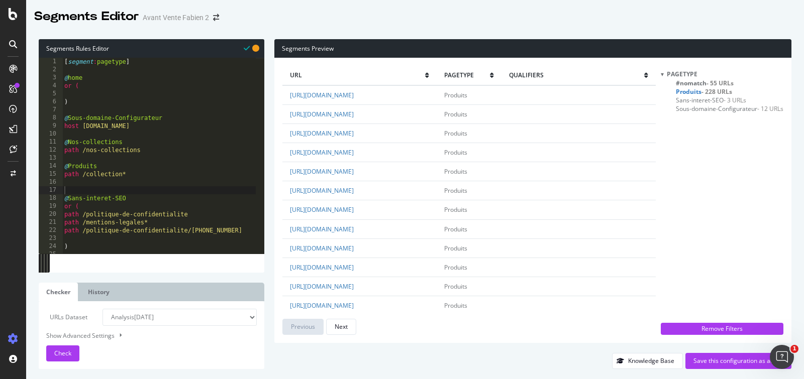
click at [151, 151] on div "[ segment : pagetype ] @ home or ( ) @ Sous-domaine-Configurateur host configur…" at bounding box center [158, 164] width 193 height 212
click at [697, 92] on span "Produits - 228 URLs" at bounding box center [703, 91] width 56 height 9
click at [678, 91] on span "Produits - 228 URLs" at bounding box center [701, 91] width 53 height 9
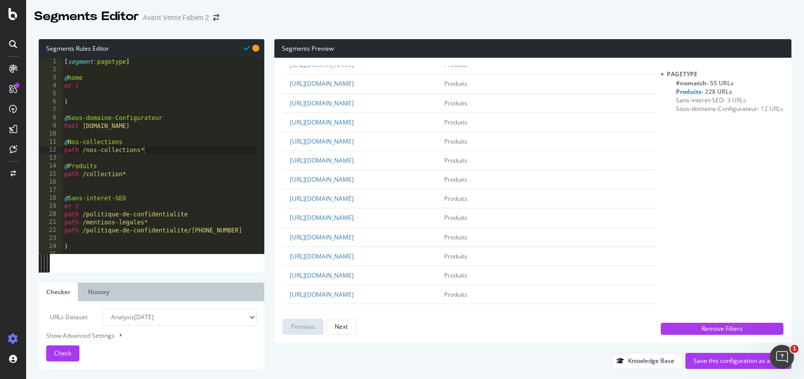
scroll to position [0, 0]
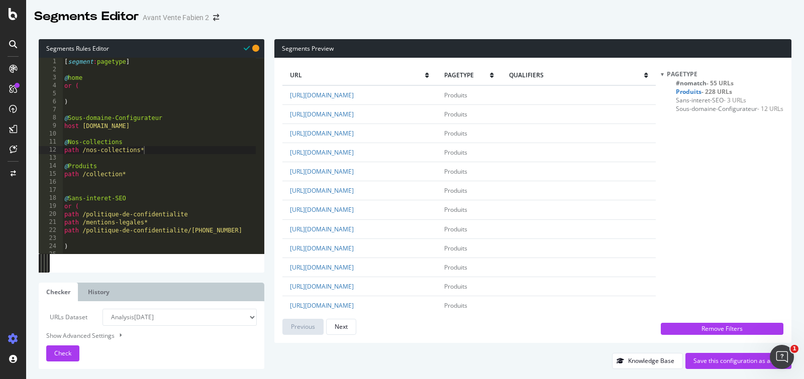
type textarea "@Nos-collections"
click at [188, 142] on div "[ segment : pagetype ] @ home or ( ) @ Sous-domaine-Configurateur host configur…" at bounding box center [158, 164] width 193 height 212
click at [684, 83] on span "#nomatch - 55 URLs" at bounding box center [704, 83] width 58 height 9
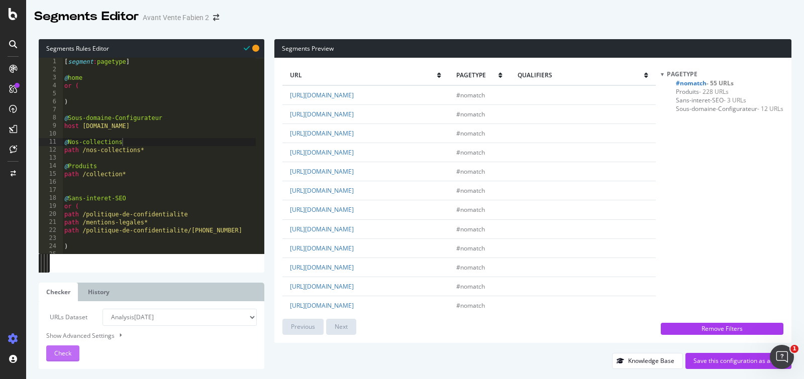
click at [60, 346] on div "Check" at bounding box center [62, 353] width 17 height 15
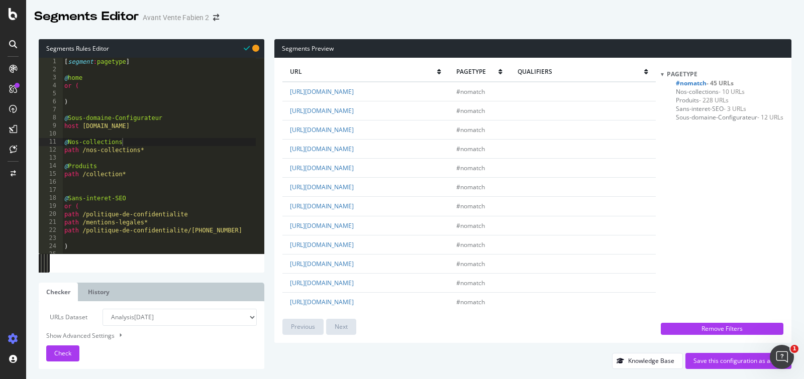
scroll to position [0, 0]
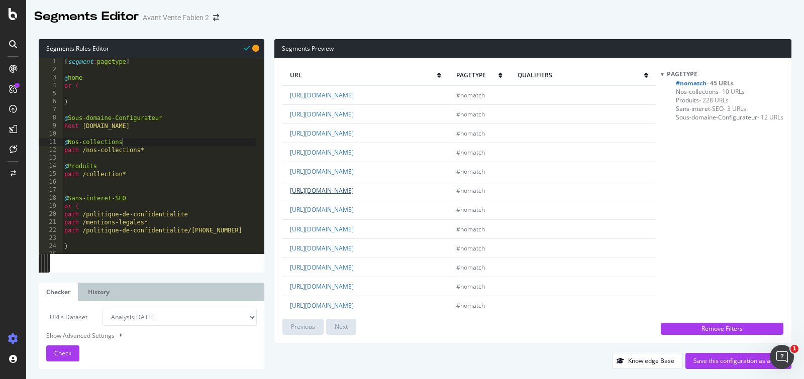
click at [354, 190] on link "https://decotec.fr/les-colonnes/" at bounding box center [322, 190] width 64 height 9
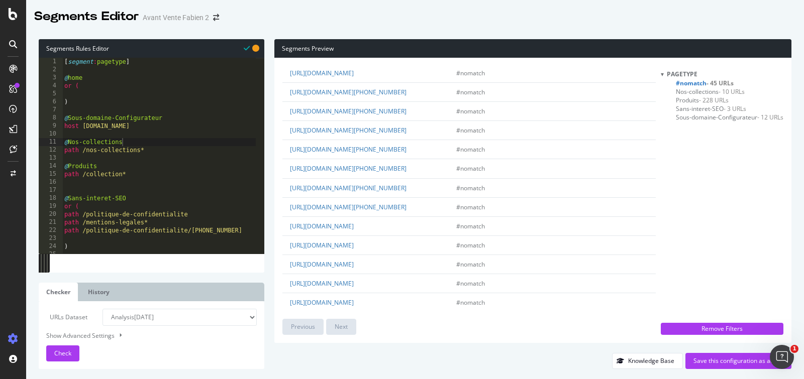
scroll to position [603, 0]
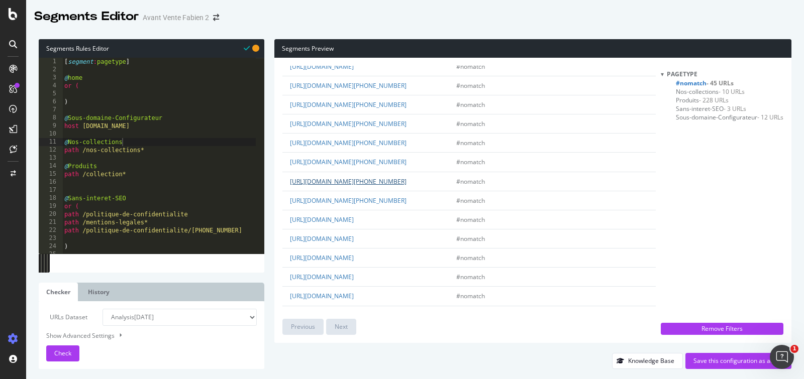
click at [367, 186] on link "https://decotec.fr/decouvrir-decotec/+33243935387" at bounding box center [348, 181] width 117 height 9
click at [397, 109] on link "https://decotec.fr/inspirations/+33243935387" at bounding box center [348, 104] width 117 height 9
click at [266, 177] on div "Segments Preview url pagetype qualifiers https://decotec.fr/ #nomatch https://d…" at bounding box center [527, 204] width 527 height 330
drag, startPoint x: 438, startPoint y: 225, endPoint x: 294, endPoint y: 151, distance: 162.0
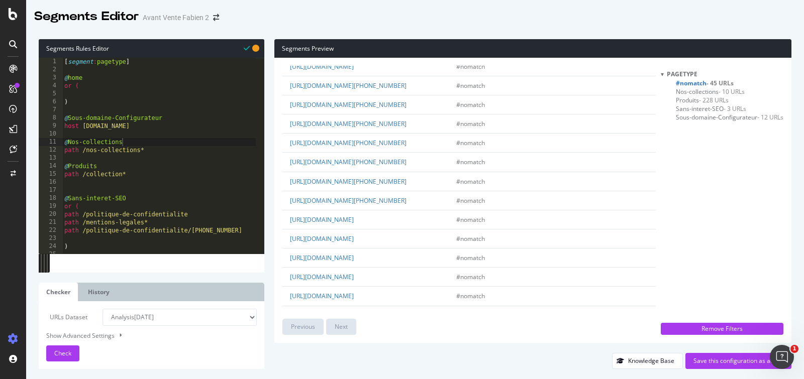
click at [278, 166] on div "url pagetype qualifiers https://decotec.fr/ #nomatch https://decotec.fr/recherc…" at bounding box center [532, 200] width 517 height 285
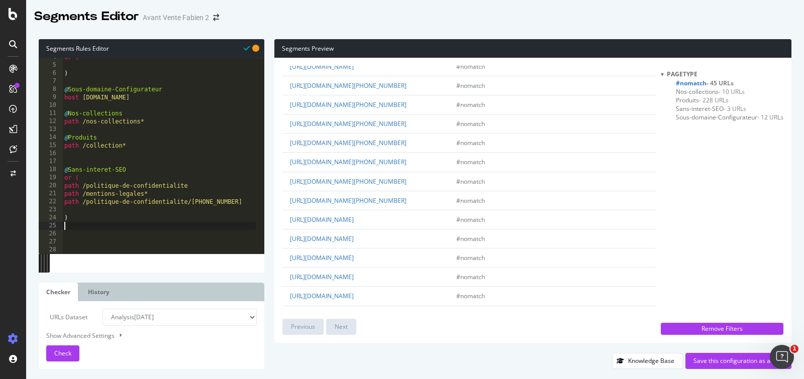
scroll to position [0, 0]
click at [151, 222] on div "or ( ) @ Sous-domaine-Configurateur host configurateur.decotec.fr @ Nos-collect…" at bounding box center [158, 159] width 193 height 212
click at [149, 233] on div "or ( ) @ Sous-domaine-Configurateur host configurateur.decotec.fr @ Nos-collect…" at bounding box center [158, 159] width 193 height 212
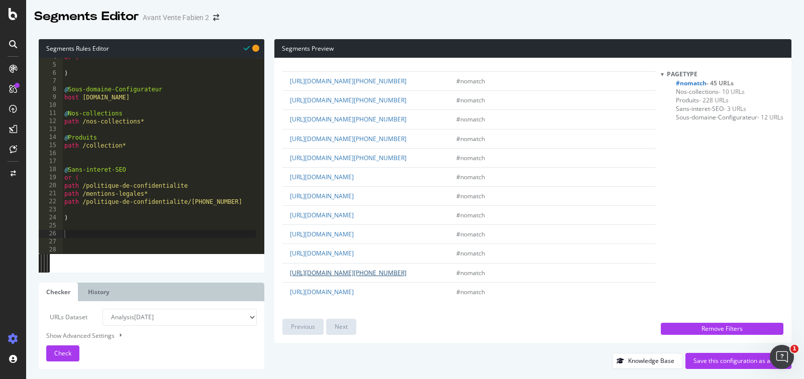
drag, startPoint x: 425, startPoint y: 272, endPoint x: 342, endPoint y: 275, distance: 82.9
click at [342, 275] on td "https://decotec.fr/les-editions/+33243935387" at bounding box center [365, 272] width 166 height 19
copy link "es-editions/+33243935387"
click at [136, 227] on div "or ( ) @ Sous-domaine-Configurateur host configurateur.decotec.fr @ Nos-collect…" at bounding box center [158, 159] width 193 height 212
click at [139, 231] on div "or ( ) @ Sous-domaine-Configurateur host configurateur.decotec.fr @ Nos-collect…" at bounding box center [158, 159] width 193 height 212
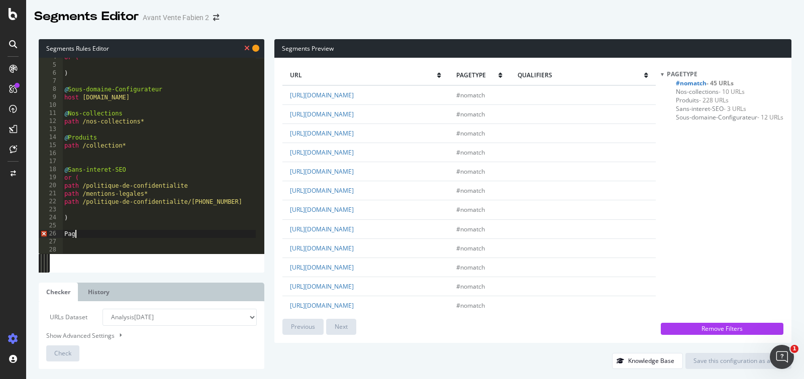
scroll to position [0, 0]
type textarea "P"
type textarea "Prblm-Urls"
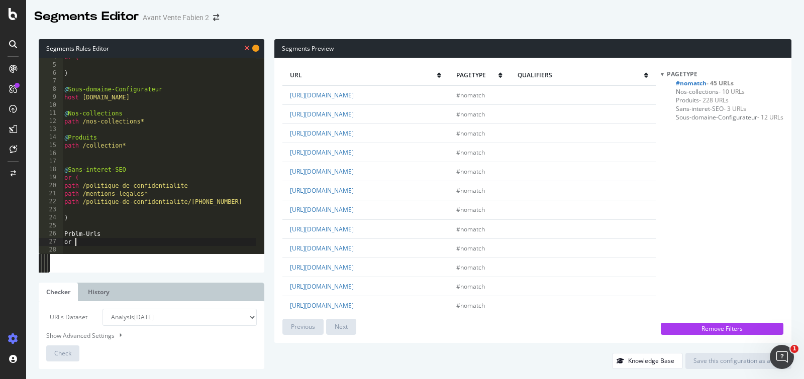
type textarea "or ("
paste textarea "es-editions/+33243935387"
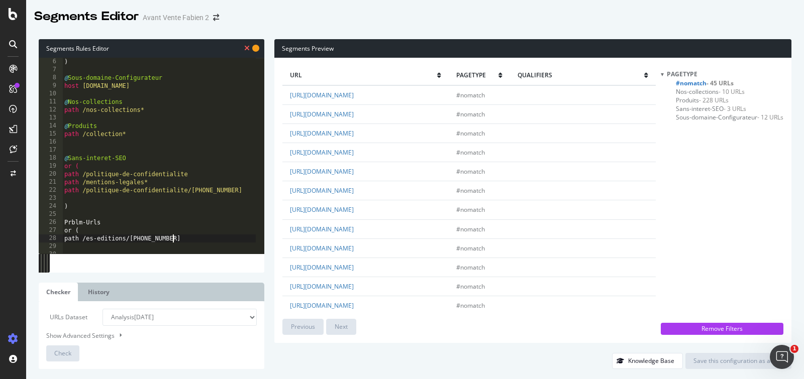
scroll to position [44, 0]
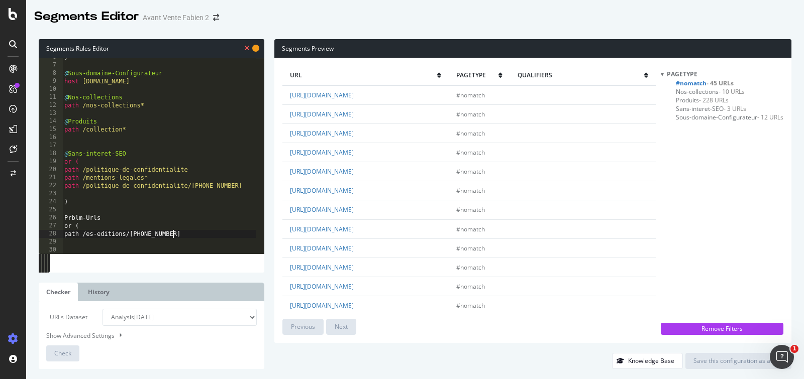
click at [88, 235] on div ") @ Sous-domaine-Configurateur host configurateur.decotec.fr @ Nos-collections …" at bounding box center [158, 159] width 193 height 212
type textarea "path /les-editions/+33243935387"
click at [190, 238] on div ") @ Sous-domaine-Configurateur host configurateur.decotec.fr @ Nos-collections …" at bounding box center [158, 159] width 193 height 212
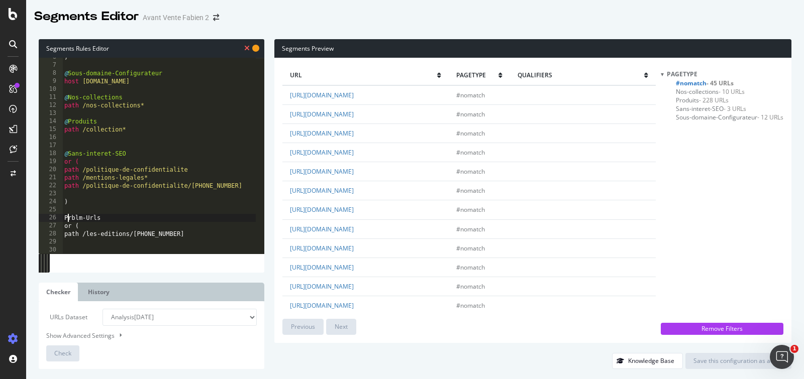
click at [67, 218] on div ") @ Sous-domaine-Configurateur host configurateur.decotec.fr @ Nos-collections …" at bounding box center [158, 159] width 193 height 212
click at [64, 220] on div ") @ Sous-domaine-Configurateur host configurateur.decotec.fr @ Nos-collections …" at bounding box center [158, 159] width 193 height 212
type textarea "@Prblm-Urls"
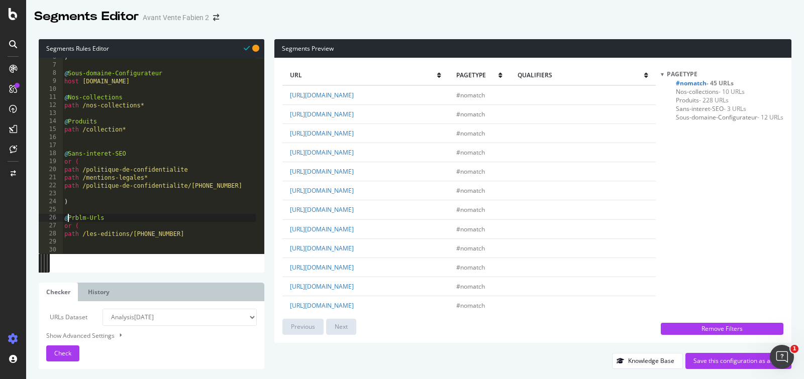
click at [89, 245] on div ") @ Sous-domaine-Configurateur host configurateur.decotec.fr @ Nos-collections …" at bounding box center [158, 159] width 193 height 212
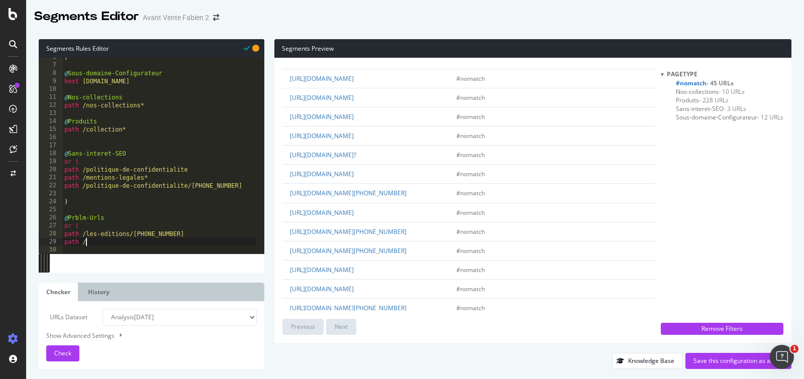
scroll to position [285, 0]
drag, startPoint x: 391, startPoint y: 196, endPoint x: 340, endPoint y: 195, distance: 51.2
click at [340, 195] on td "https://decotec.fr/+33243935387" at bounding box center [365, 192] width 166 height 19
copy link "+33243935387"
click at [102, 245] on div ") @ Sous-domaine-Configurateur host configurateur.decotec.fr @ Nos-collections …" at bounding box center [158, 159] width 193 height 212
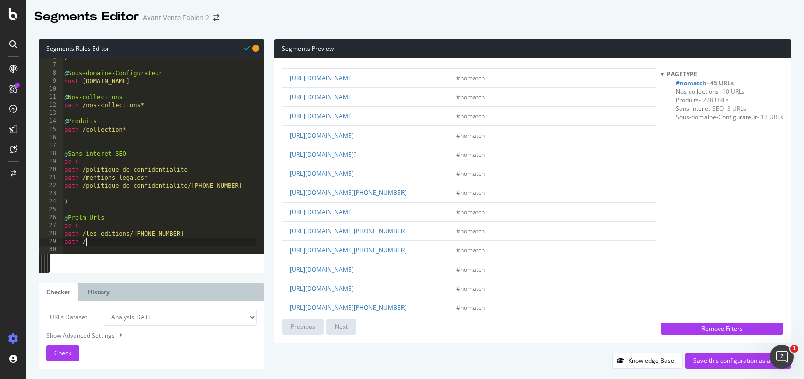
paste textarea "+33243935387"
type textarea "path /+33243935387"
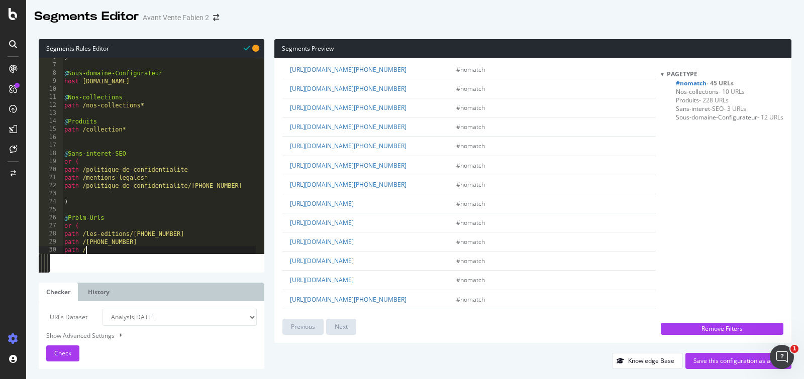
scroll to position [609, 0]
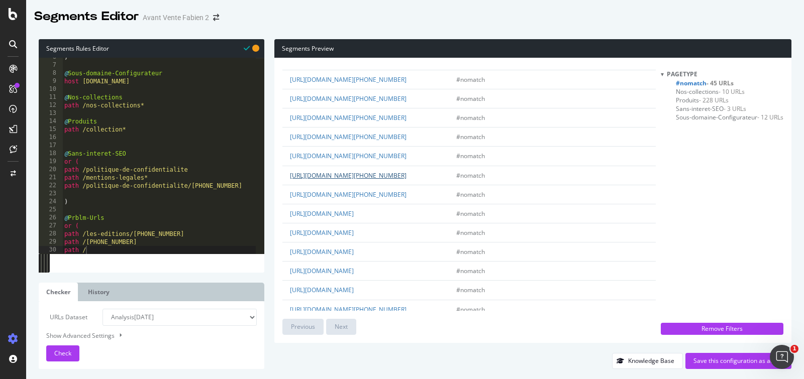
drag, startPoint x: 450, startPoint y: 218, endPoint x: 342, endPoint y: 220, distance: 107.5
click at [342, 185] on td "https://decotec.fr/decouvrir-decotec/+33243935387" at bounding box center [365, 175] width 166 height 19
copy link "decouvrir-decotec/+33243935387"
click at [147, 247] on div ") @ Sous-domaine-Configurateur host configurateur.decotec.fr @ Nos-collections …" at bounding box center [158, 159] width 193 height 212
paste textarea "decouvrir-decotec/+33243935387"
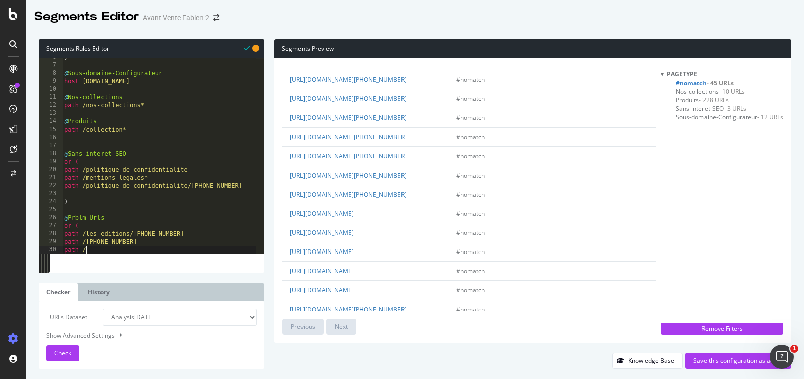
type textarea "path /decouvrir-decotec/+33243935387"
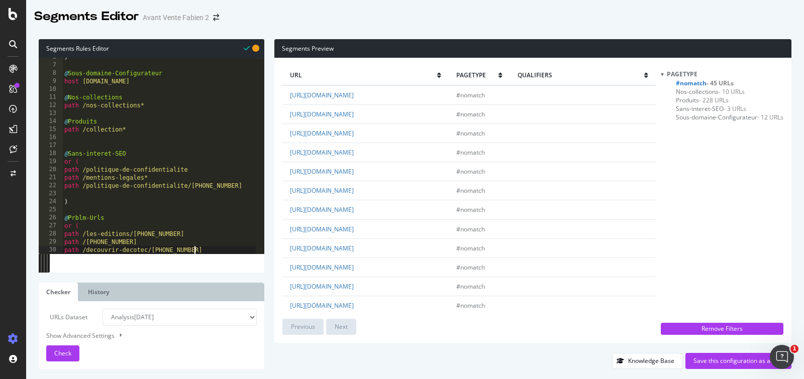
scroll to position [0, 0]
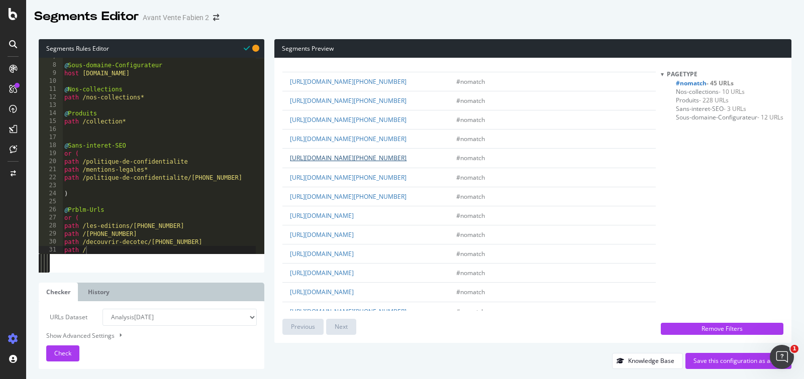
drag, startPoint x: 444, startPoint y: 201, endPoint x: 342, endPoint y: 202, distance: 102.5
click at [342, 168] on td "https://decotec.fr/ou-nous-trouver/+33243935387" at bounding box center [365, 158] width 166 height 19
copy link "ou-nous-trouver/+33243935387"
click at [91, 250] on div "@ Sous-domaine-Configurateur host configurateur.decotec.fr @ Nos-collections pa…" at bounding box center [158, 159] width 193 height 212
paste textarea "ou-nous-trouver/+33243935387"
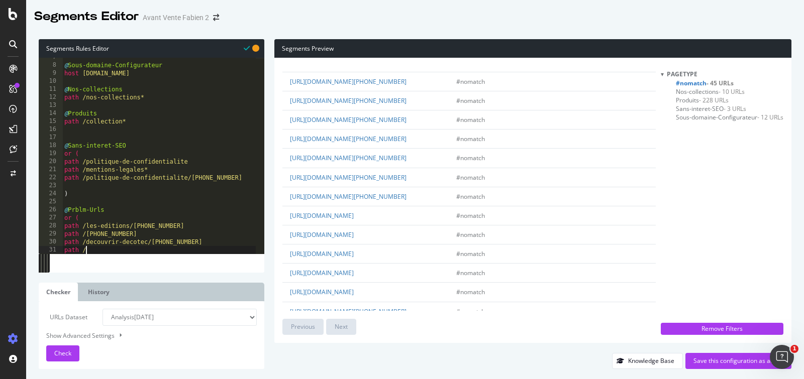
type textarea "path /ou-nous-trouver/+33243935387"
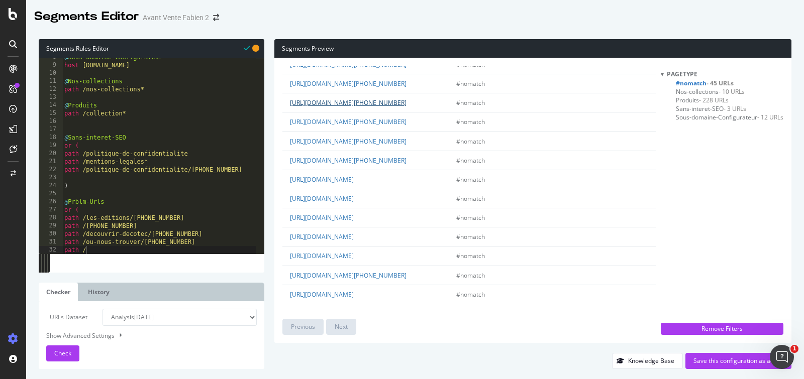
drag, startPoint x: 437, startPoint y: 145, endPoint x: 341, endPoint y: 147, distance: 95.9
click at [341, 112] on td "https://decotec.fr/recherche-filtres/+33243935387" at bounding box center [365, 102] width 166 height 19
copy link "recherche-filtres/+33243935387"
click at [111, 247] on div "@ Sous-domaine-Configurateur host configurateur.decotec.fr @ Nos-collections pa…" at bounding box center [158, 159] width 193 height 212
paste textarea "recherche-filtres/+33243935387"
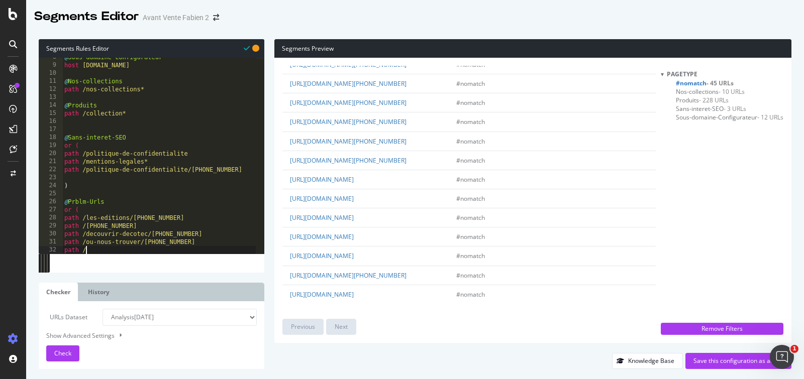
type textarea "path /recherche-filtres/+33243935387"
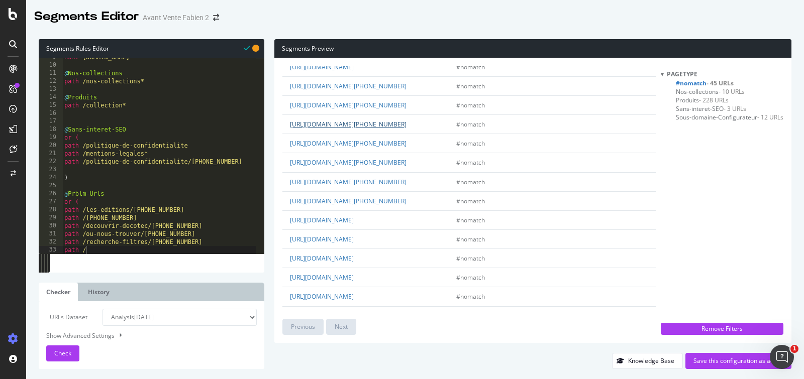
drag, startPoint x: 440, startPoint y: 165, endPoint x: 340, endPoint y: 168, distance: 99.5
click at [340, 134] on td "https://decotec.fr/livret-de-garantie/+33243935387" at bounding box center [365, 124] width 166 height 19
copy link "livret-de-garantie/+33243935387"
click at [97, 250] on div "host configurateur.decotec.fr @ Nos-collections path /nos-collections* @ Produi…" at bounding box center [158, 159] width 193 height 212
paste textarea "livret-de-garantie/+33243935387"
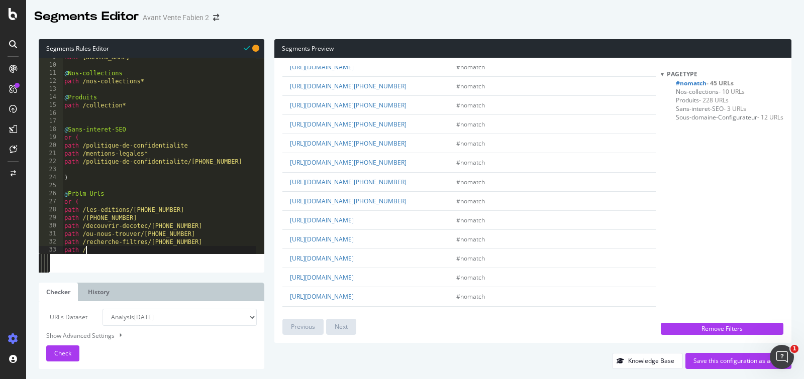
type textarea "path /livret-de-garantie/+33243935387"
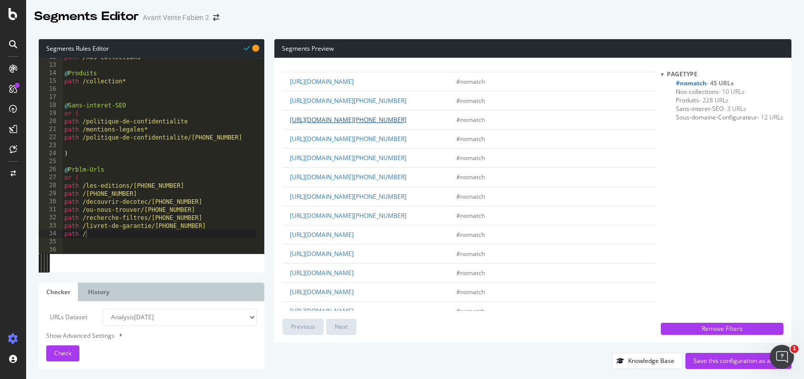
drag, startPoint x: 423, startPoint y: 165, endPoint x: 341, endPoint y: 165, distance: 82.4
click at [341, 130] on td "https://decotec.fr/inspirations/+33243935387" at bounding box center [365, 119] width 166 height 19
click at [104, 238] on div "path /nos-collections* @ Produits path /collection* @ Sans-interet-SEO or ( pat…" at bounding box center [158, 159] width 193 height 212
paste textarea "inspirations/+33243935387"
type textarea "path /inspirations/+33243935387"
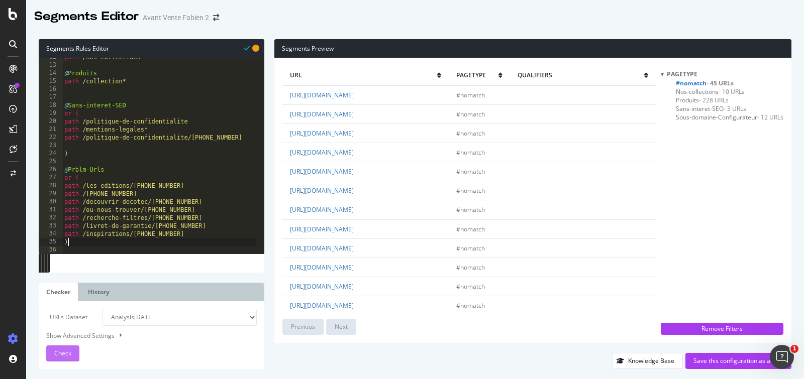
click at [54, 350] on span "Check" at bounding box center [62, 353] width 17 height 9
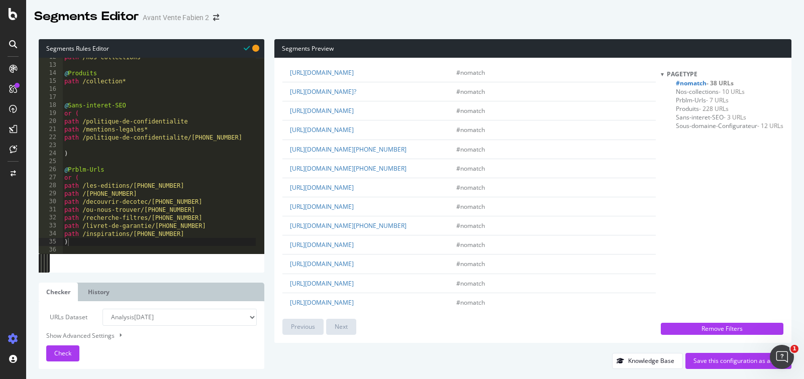
scroll to position [346, 0]
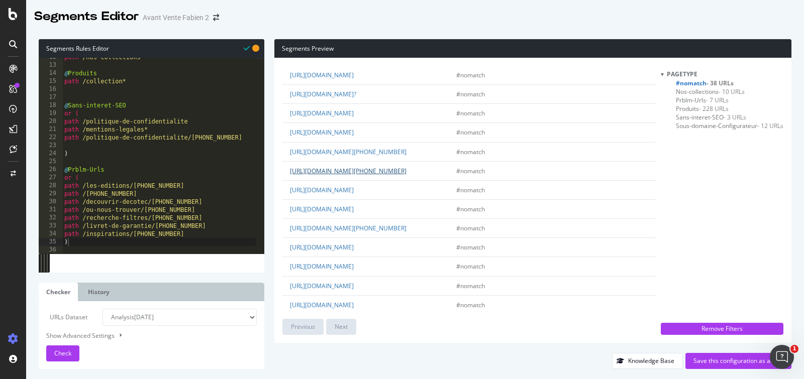
click at [406, 170] on link "https://decotec.fr/les-produits/la-robinetterie/+33243935387" at bounding box center [348, 171] width 117 height 9
drag, startPoint x: 468, startPoint y: 173, endPoint x: 341, endPoint y: 173, distance: 126.6
click at [341, 173] on td "https://decotec.fr/les-produits/la-robinetterie/+33243935387" at bounding box center [365, 170] width 166 height 19
type textarea "path /inspirations/+33243935387"
click at [191, 235] on div "path /nos-collections* @ Produits path /collection* @ Sans-interet-SEO or ( pat…" at bounding box center [158, 159] width 193 height 212
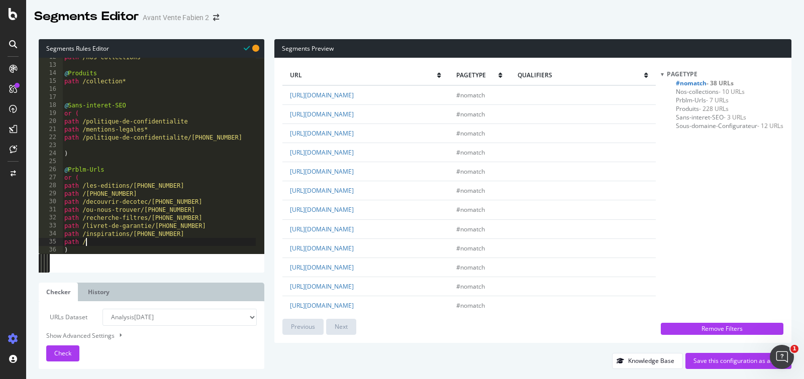
scroll to position [0, 1]
paste textarea "les-produits/la-robinetterie/+33243935387"
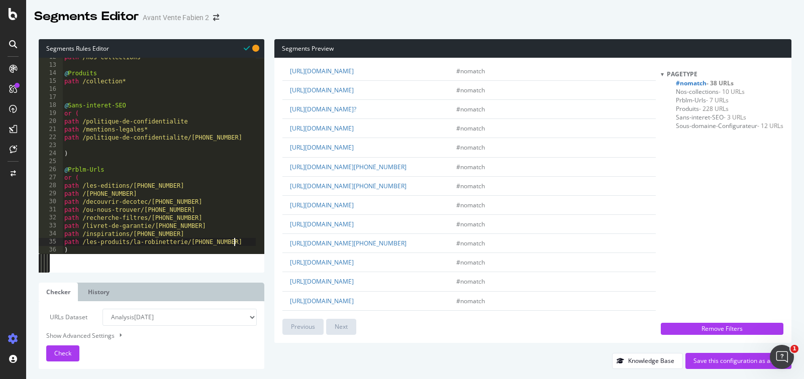
scroll to position [336, 0]
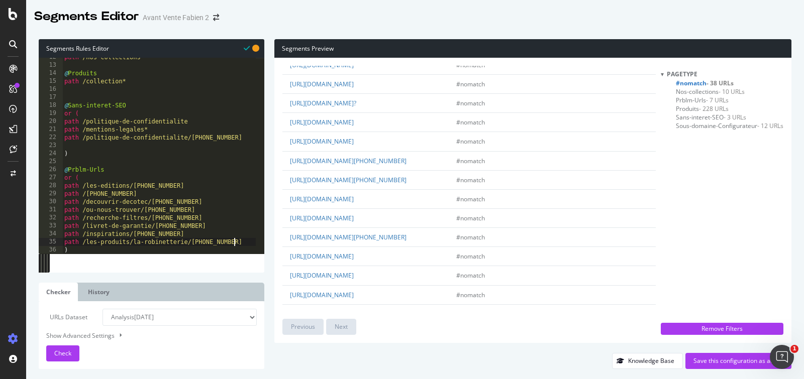
type textarea "path /les-produits/la-robinetterie/+33243935387"
drag, startPoint x: 436, startPoint y: 166, endPoint x: 341, endPoint y: 167, distance: 95.4
click at [341, 167] on td "https://decotec.fr/les-lave-mains/+33243935387" at bounding box center [365, 160] width 166 height 19
click at [238, 244] on div "path /nos-collections* @ Produits path /collection* @ Sans-interet-SEO or ( pat…" at bounding box center [158, 159] width 193 height 212
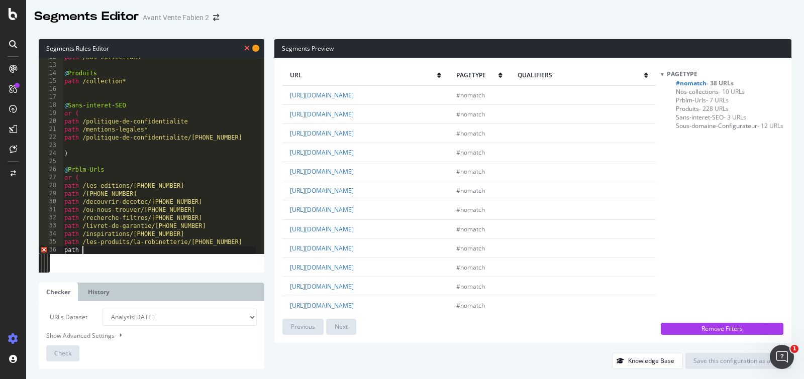
scroll to position [0, 1]
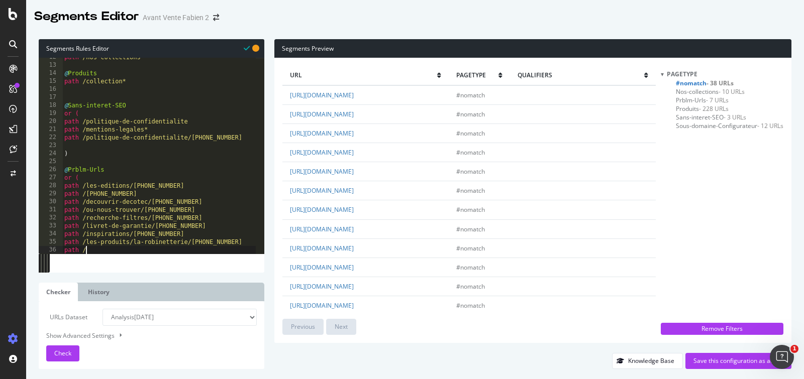
paste textarea "les-lave-mains/+33243935387"
type textarea "path /les-lave-mains/+33243935387"
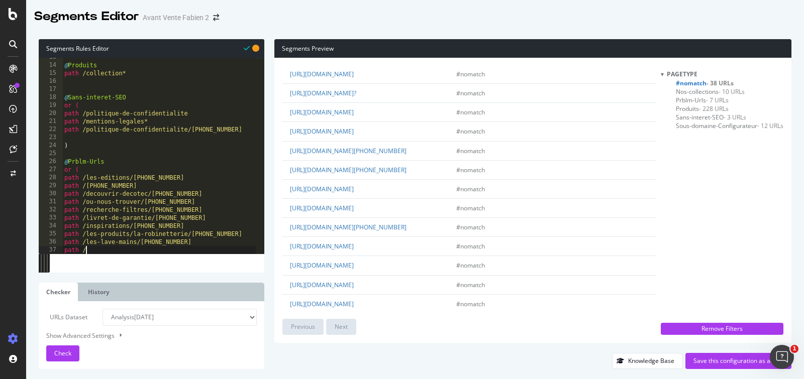
scroll to position [361, 0]
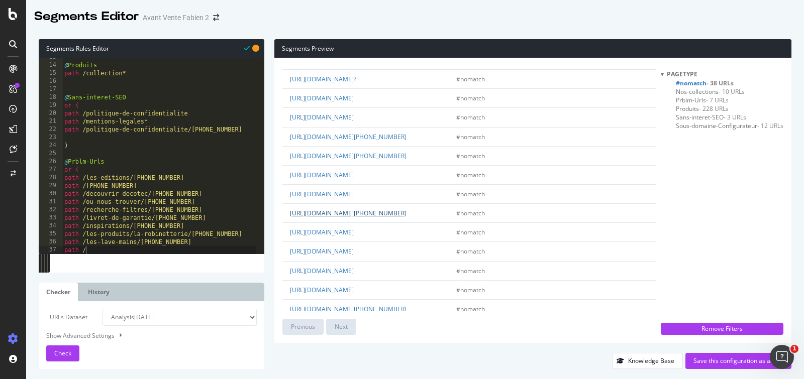
drag, startPoint x: 448, startPoint y: 216, endPoint x: 341, endPoint y: 216, distance: 107.0
click at [341, 216] on td "https://decotec.fr/catalogues-et-tarifs/+33243935387" at bounding box center [365, 213] width 166 height 19
click at [101, 251] on div "@ Produits path /collection* @ Sans-interet-SEO or ( path /politique-de-confide…" at bounding box center [158, 159] width 193 height 212
paste textarea "catalogues-et-tarifs/+33243935387"
type textarea "path /catalogues-et-tarifs/+33243935387"
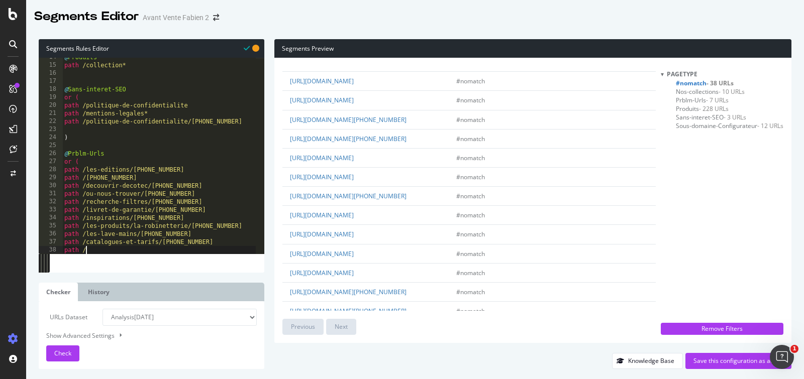
scroll to position [0, 1]
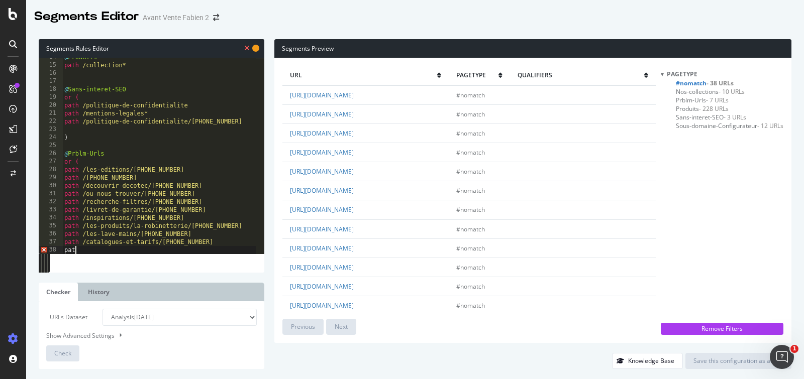
type textarea "p"
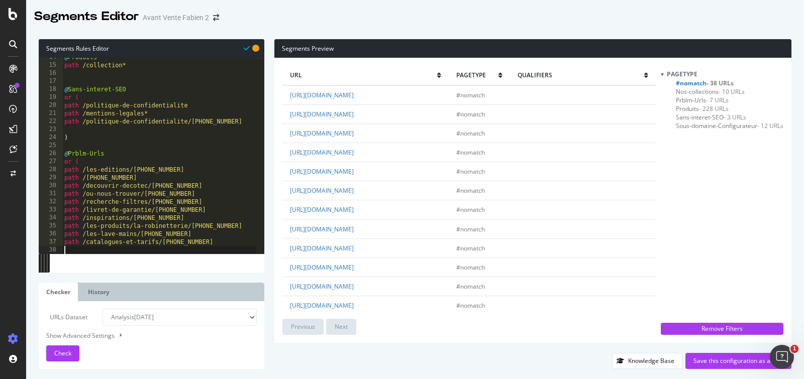
type textarea ")"
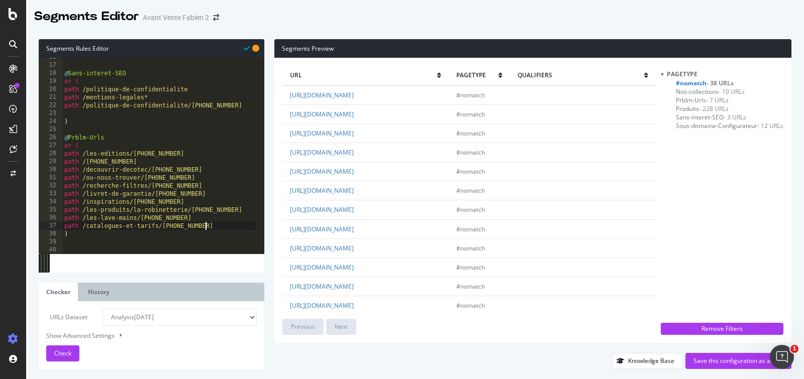
scroll to position [125, 0]
click at [58, 360] on div "Check" at bounding box center [62, 353] width 17 height 15
click at [433, 21] on div "Segments Editor Avant Vente Fabien 2" at bounding box center [414, 12] width 777 height 25
click at [431, 22] on div "Segments Editor Avant Vente Fabien 2" at bounding box center [414, 12] width 777 height 25
click at [439, 25] on div "Segments Editor Avant Vente Fabien 2" at bounding box center [414, 12] width 777 height 25
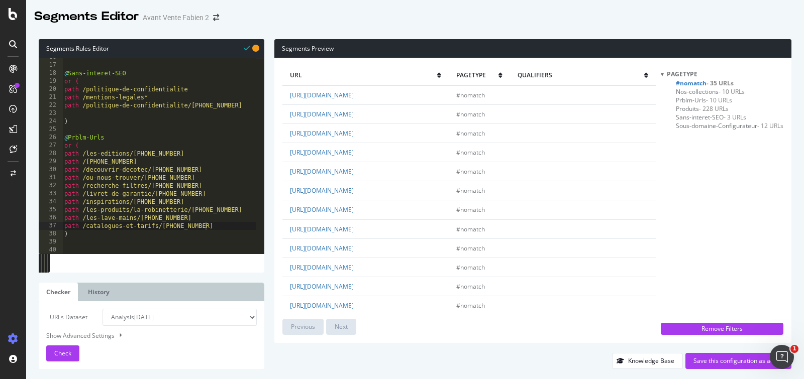
scroll to position [169, 0]
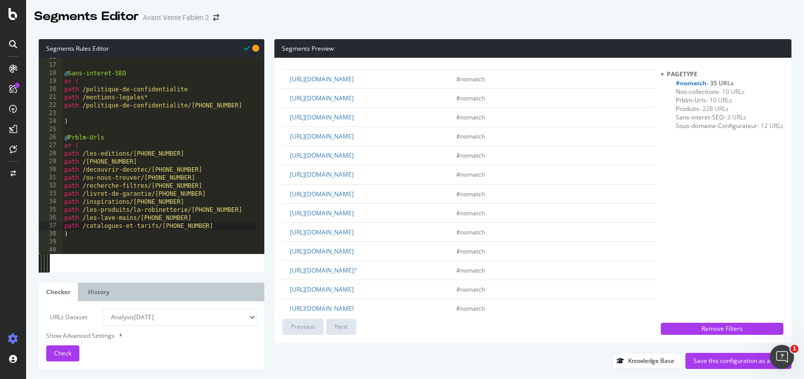
click at [281, 197] on div "url pagetype qualifiers https://decotec.fr/ #nomatch https://decotec.fr/recherc…" at bounding box center [532, 200] width 517 height 285
click at [279, 195] on div "url pagetype qualifiers https://decotec.fr/ #nomatch https://decotec.fr/recherc…" at bounding box center [532, 200] width 517 height 285
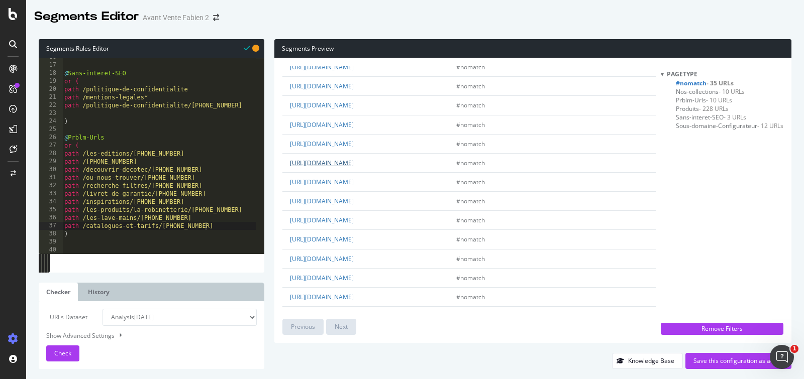
scroll to position [0, 0]
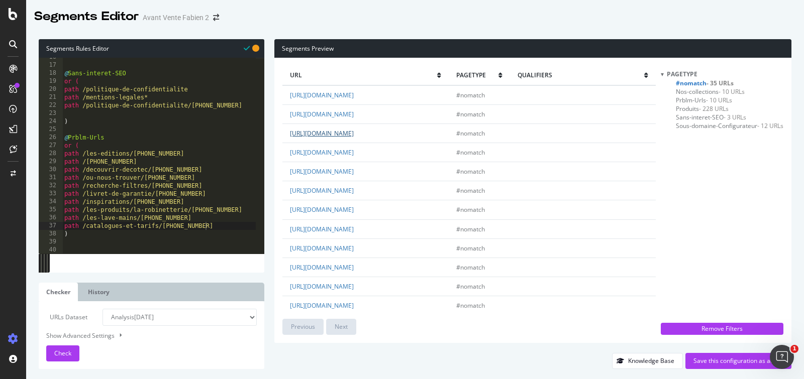
click at [354, 135] on link "https://decotec.fr/les-lave-mains/" at bounding box center [322, 133] width 64 height 9
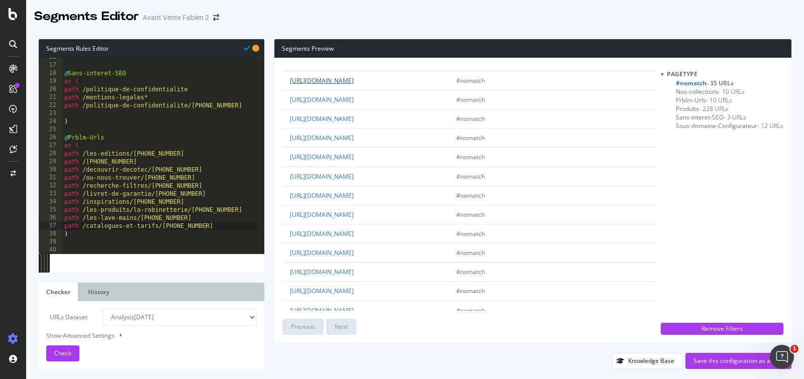
scroll to position [62, 0]
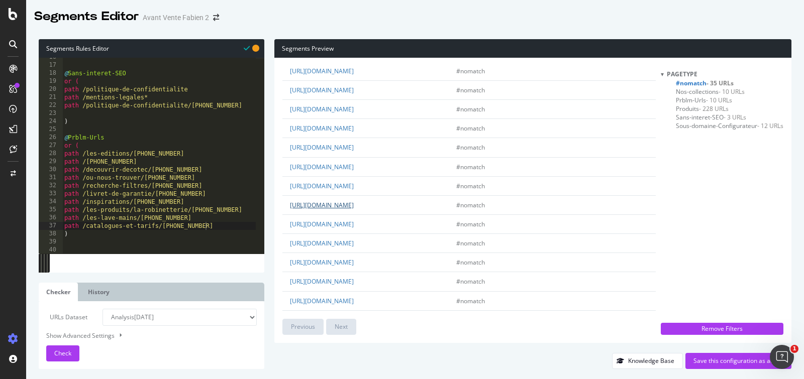
click at [354, 209] on link "https://decotec.fr/inspirations/" at bounding box center [322, 205] width 64 height 9
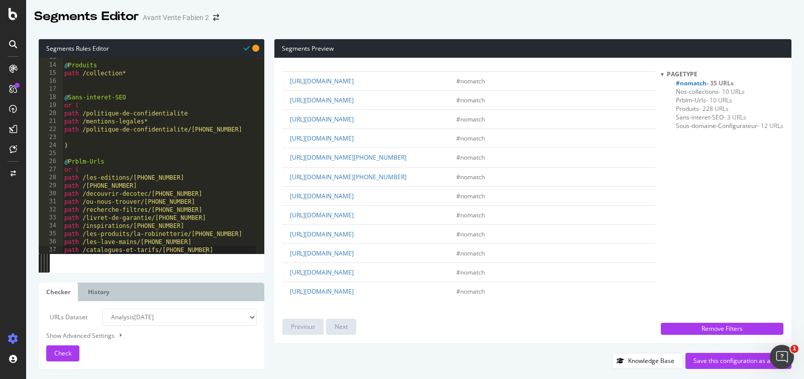
scroll to position [21, 0]
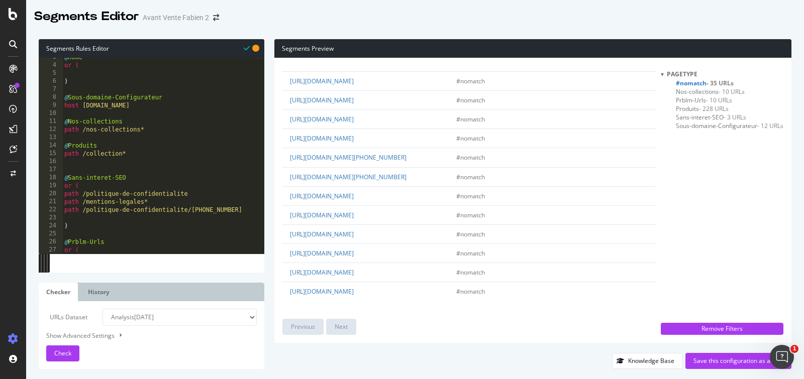
type textarea "path /collection*"
click at [153, 156] on div "@ home or ( ) @ Sous-domaine-Configurateur host configurateur.decotec.fr @ Nos-…" at bounding box center [158, 159] width 193 height 212
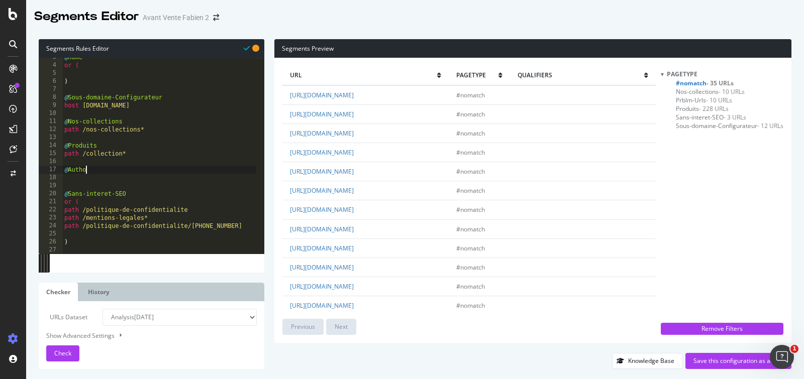
scroll to position [0, 2]
type textarea "@Author"
type textarea "path /author*"
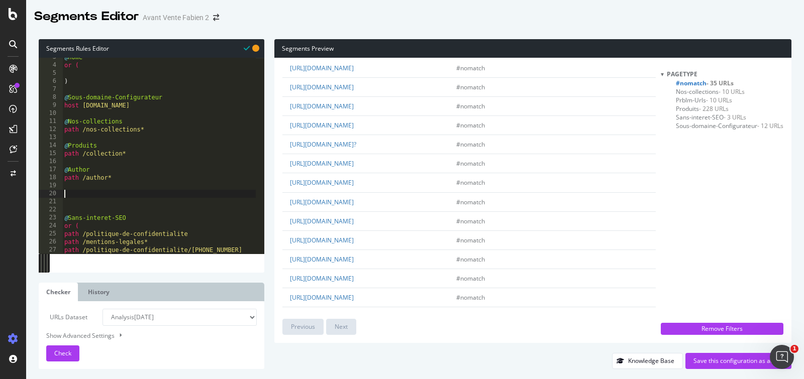
scroll to position [310, 0]
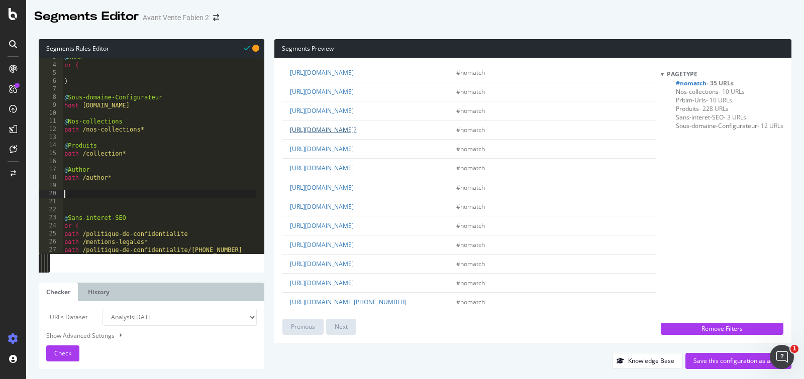
click at [356, 133] on link "https://decotec.fr/O%C3%B9%20nous%20trouver%20?" at bounding box center [323, 130] width 66 height 9
drag, startPoint x: 457, startPoint y: 135, endPoint x: 342, endPoint y: 135, distance: 115.0
click at [342, 135] on td "https://decotec.fr/O%C3%B9%20nous%20trouver%20?" at bounding box center [365, 130] width 166 height 19
drag, startPoint x: 453, startPoint y: 134, endPoint x: 342, endPoint y: 135, distance: 110.5
click at [342, 135] on td "https://decotec.fr/O%C3%B9%20nous%20trouver%20?" at bounding box center [365, 130] width 166 height 19
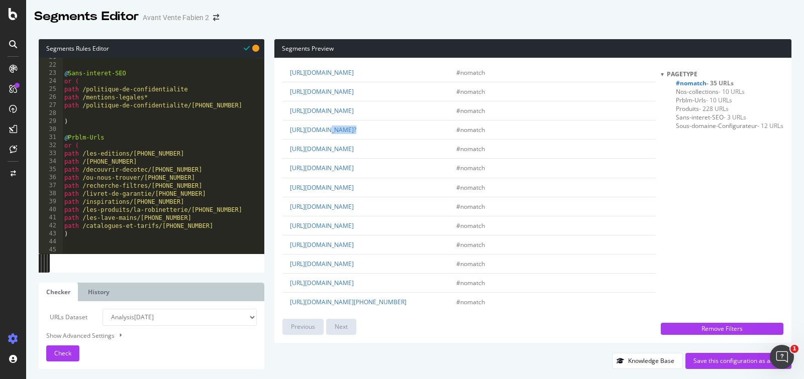
scroll to position [165, 0]
type textarea "path /catalogues-et-tarifs/+33243935387"
click at [215, 225] on div "@ Sans-interet-SEO or ( path /politique-de-confidentialite path /mentions-legal…" at bounding box center [158, 159] width 193 height 212
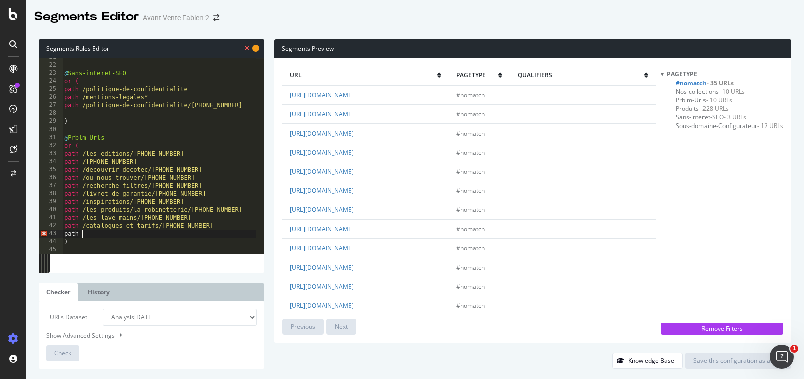
scroll to position [0, 1]
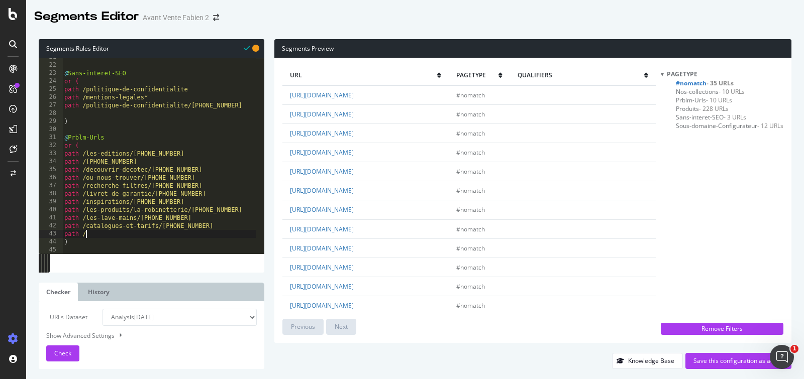
paste textarea "O%C3%B9%20nous%20trouver%20?"
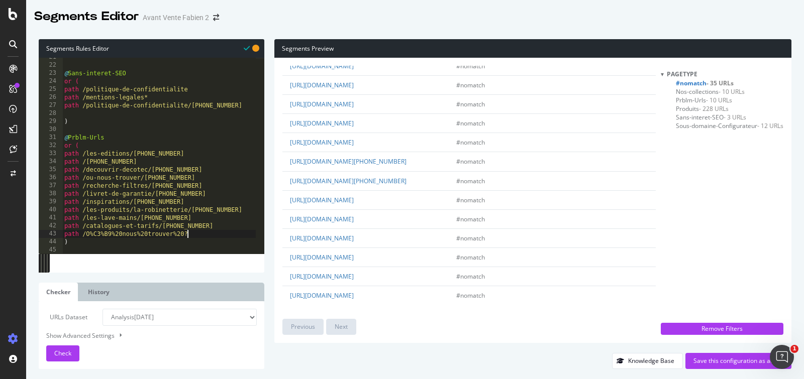
scroll to position [452, 0]
type textarea "path /O%C3%B9%20nous%20trouver%20?"
drag, startPoint x: 359, startPoint y: 206, endPoint x: 341, endPoint y: 198, distance: 19.3
click at [341, 170] on td "https://decotec.fr/decouvrir-decotec/responsabilite-environnementale/+332439353…" at bounding box center [365, 160] width 166 height 19
click at [202, 233] on div "@ Sans-interet-SEO or ( path /politique-de-confidentialite path /mentions-legal…" at bounding box center [158, 159] width 193 height 212
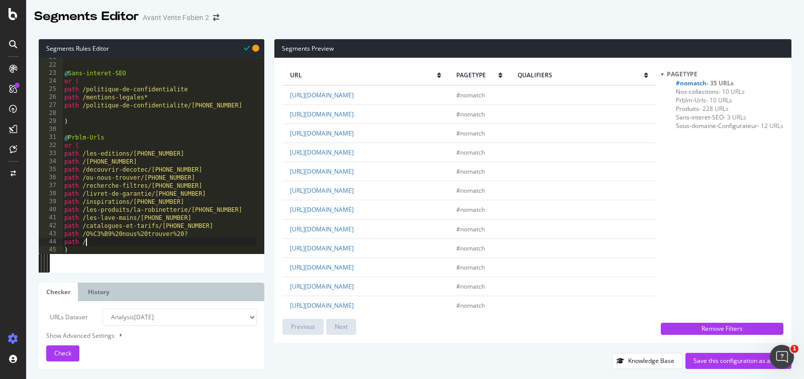
scroll to position [0, 1]
paste textarea "decouvrir-decotec/responsabilite-environnementale/+33243935387"
type textarea "path /decouvrir-decotec/responsabilite-environnementale/+33243935387"
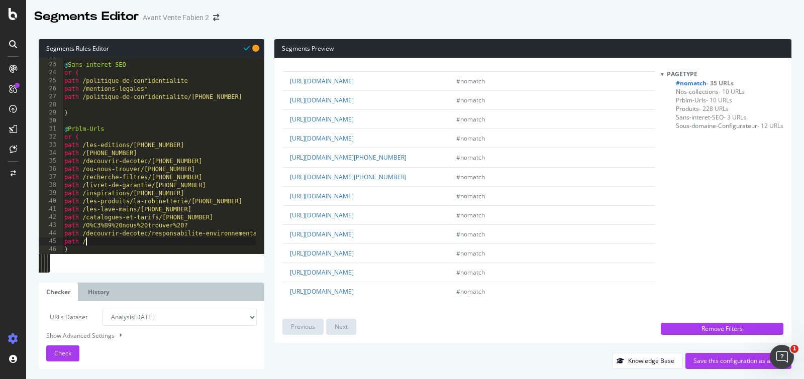
scroll to position [488, 0]
drag, startPoint x: 337, startPoint y: 196, endPoint x: 342, endPoint y: 190, distance: 7.5
click at [342, 186] on td "https://decotec.fr/decouvrir-decotec/recrutement-talents/+33243935387" at bounding box center [365, 176] width 166 height 19
click at [107, 238] on div "@ Sans-interet-SEO or ( path /politique-de-confidentialite path /mentions-legal…" at bounding box center [187, 155] width 250 height 204
paste textarea "decouvrir-decotec/recrutement-talents/+33243935387"
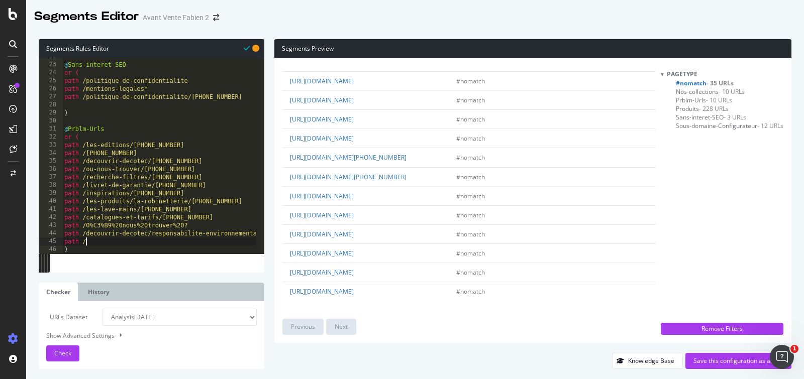
type textarea "path /decouvrir-decotec/recrutement-talents/+33243935387"
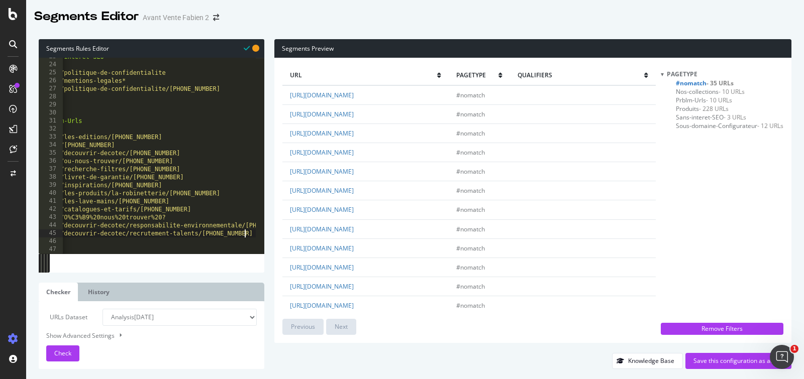
scroll to position [0, 22]
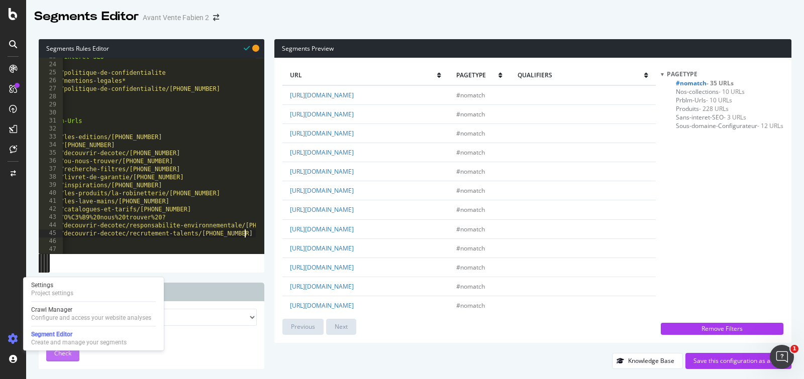
click at [61, 353] on span "Check" at bounding box center [62, 353] width 17 height 9
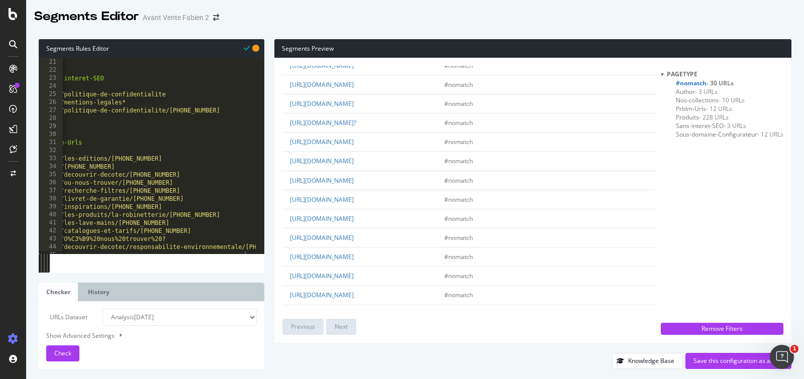
scroll to position [160, 0]
click at [175, 95] on div "@ Sans-interet-SEO or ( path /politique-de-confidentialite path /mentions-legal…" at bounding box center [165, 152] width 250 height 204
type textarea "path /politique-de-confidentialite*"
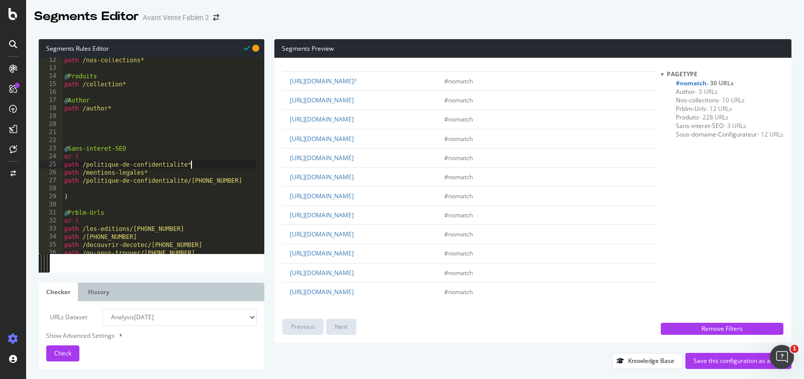
scroll to position [85, 0]
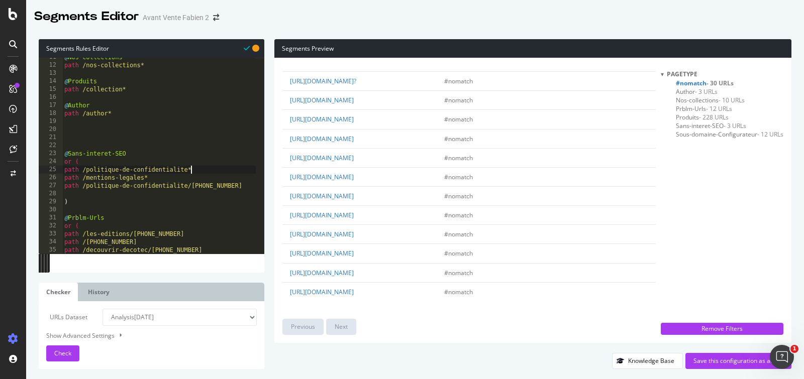
click at [120, 132] on div "@ Nos-collections path /nos-collections* @ Produits path /collection* @ Author …" at bounding box center [187, 155] width 250 height 204
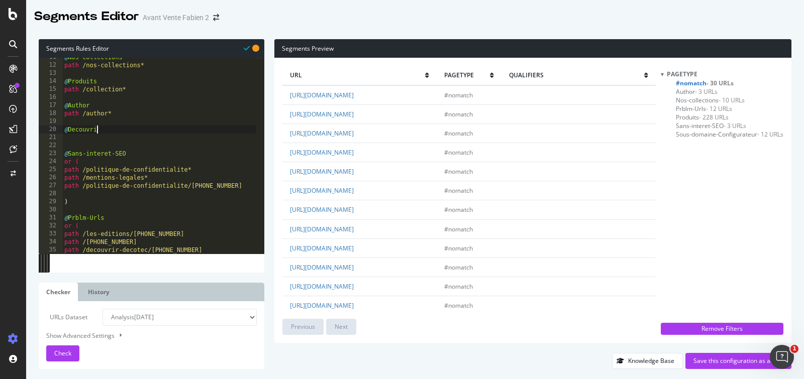
scroll to position [0, 3]
type textarea "@Decouvrir-Decotec"
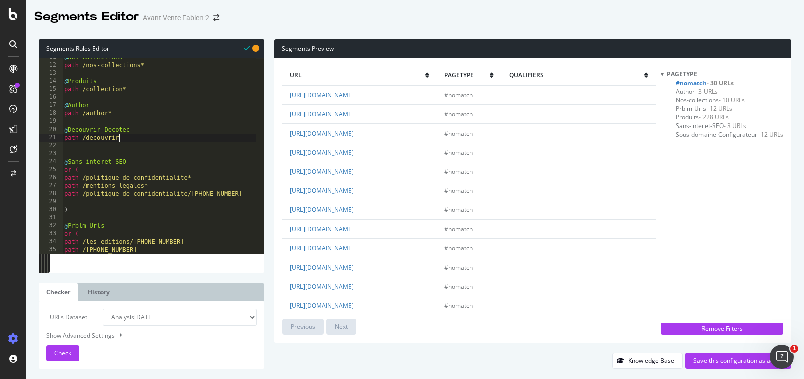
scroll to position [0, 0]
type textarea "path /decouvrir*"
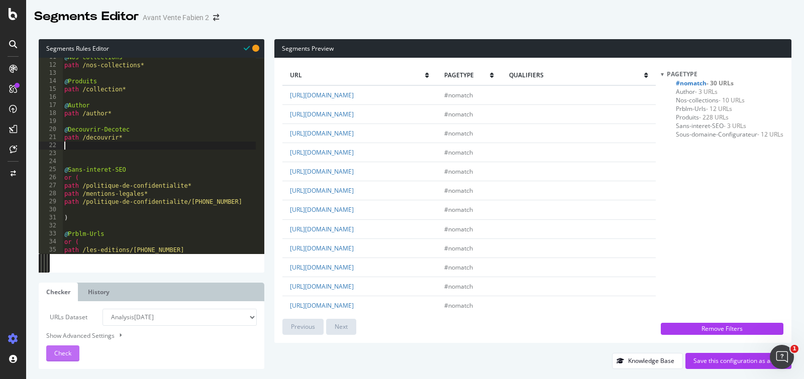
click at [64, 354] on span "Check" at bounding box center [62, 353] width 17 height 9
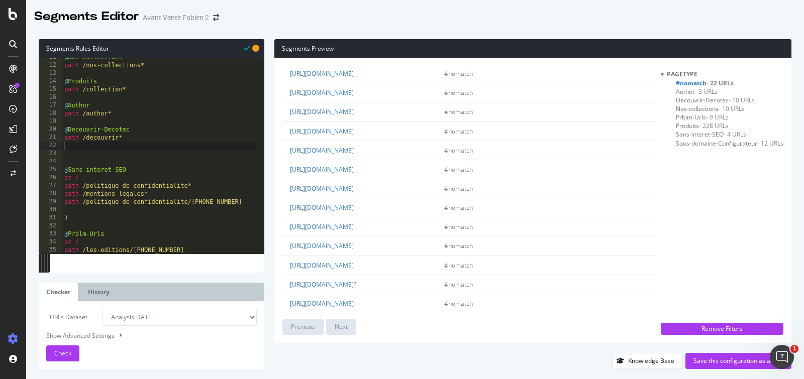
scroll to position [200, 0]
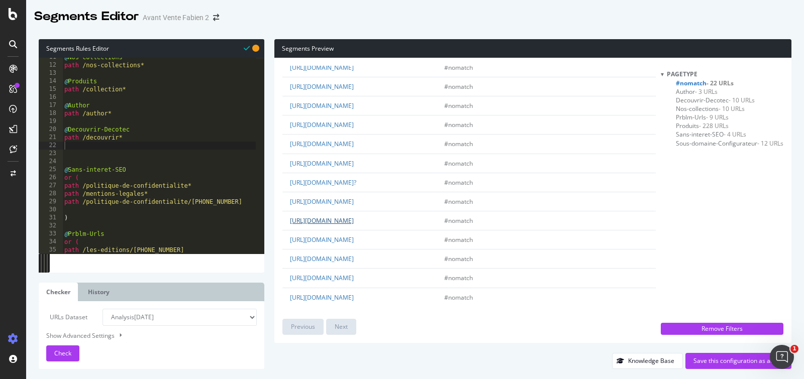
click at [354, 218] on link "https://decotec.fr/les-produits/les-miroirs/" at bounding box center [322, 220] width 64 height 9
click at [354, 216] on link "https://decotec.fr/les-produits/les-miroirs/" at bounding box center [322, 220] width 64 height 9
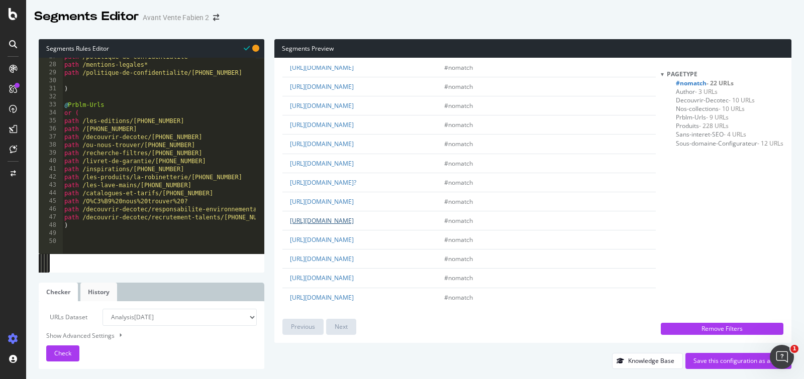
scroll to position [214, 0]
click at [716, 358] on div "Save this configuration as active" at bounding box center [738, 361] width 90 height 9
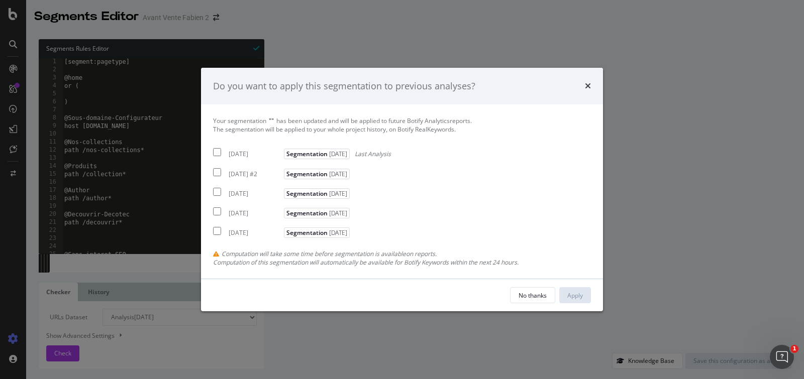
click at [253, 155] on div "2025 Sep. 23rd" at bounding box center [255, 154] width 53 height 9
checkbox input "true"
click at [570, 292] on div "Apply" at bounding box center [575, 295] width 16 height 9
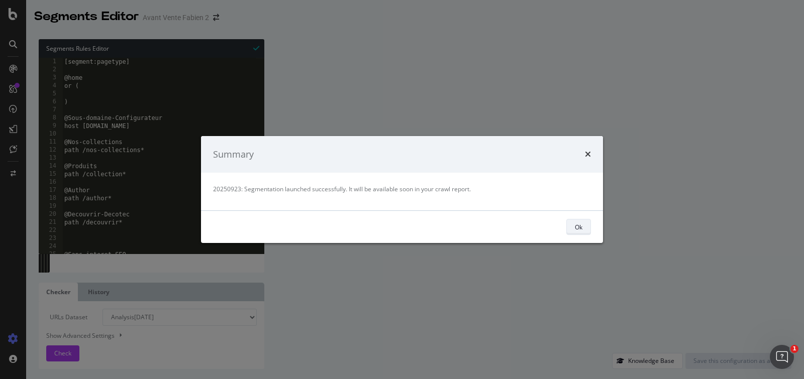
click at [581, 226] on div "Ok" at bounding box center [579, 227] width 8 height 9
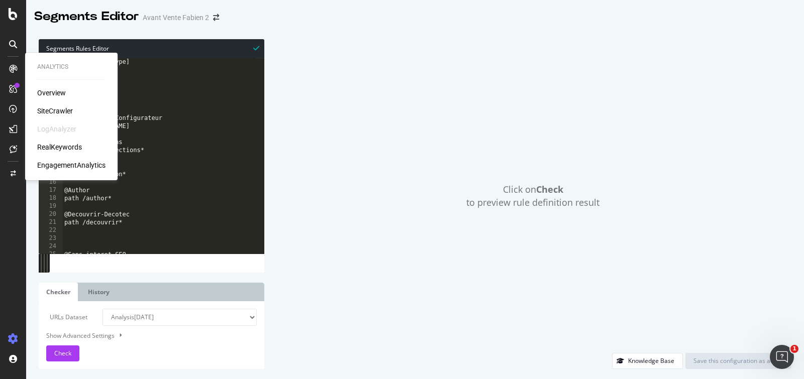
click at [53, 110] on div "SiteCrawler" at bounding box center [55, 111] width 36 height 10
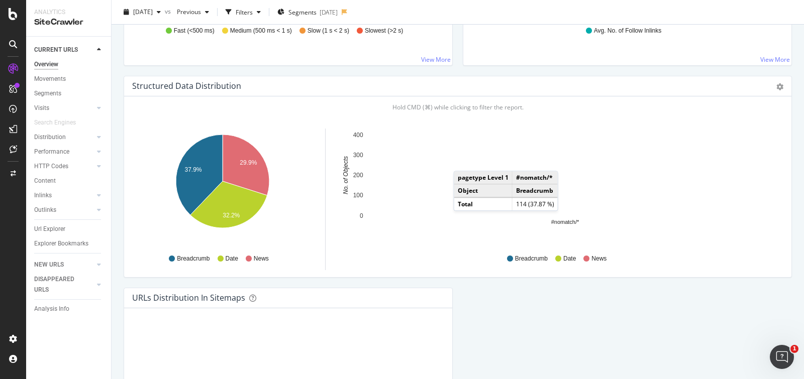
scroll to position [927, 0]
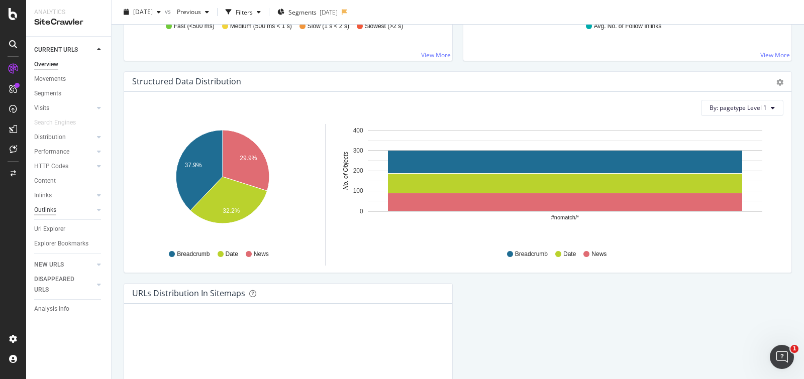
click at [51, 214] on div "Outlinks" at bounding box center [45, 210] width 22 height 11
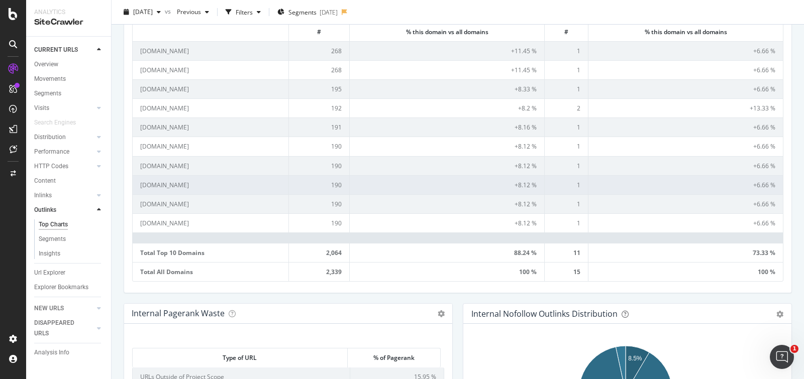
scroll to position [436, 0]
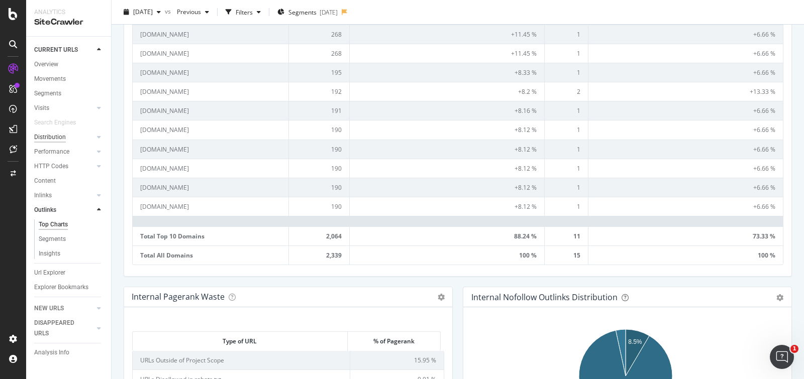
click at [46, 139] on div "Distribution" at bounding box center [50, 137] width 32 height 11
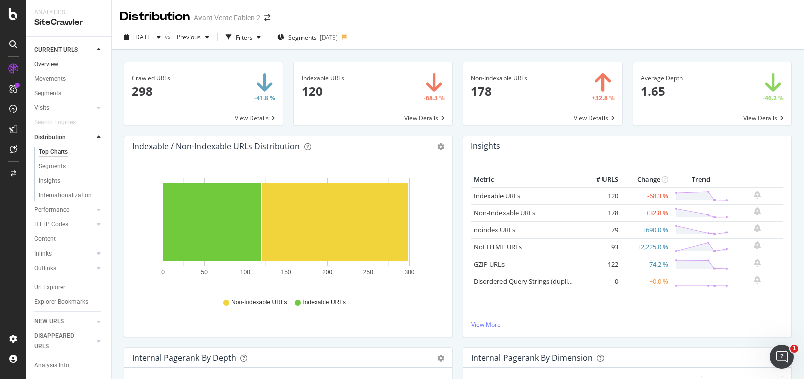
click at [59, 60] on link "Overview" at bounding box center [69, 64] width 70 height 11
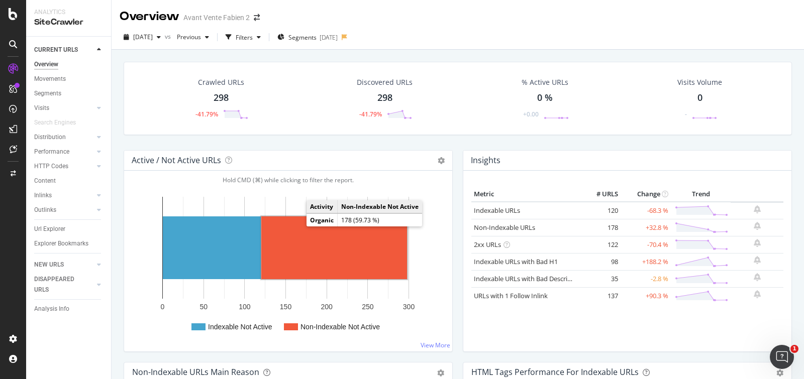
click at [297, 226] on rect "A chart." at bounding box center [334, 247] width 146 height 63
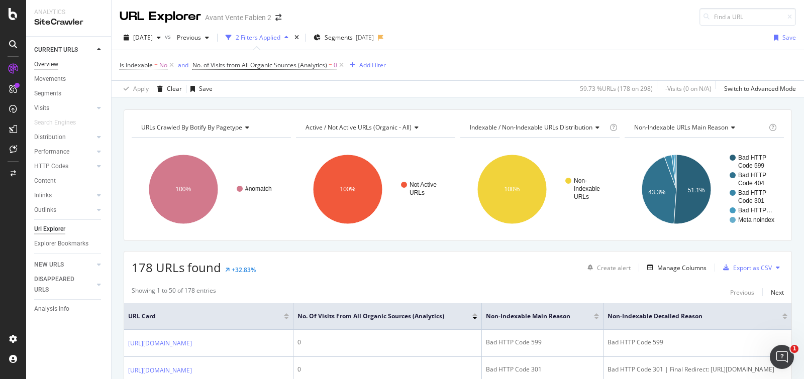
click at [55, 66] on div "Overview" at bounding box center [46, 64] width 24 height 11
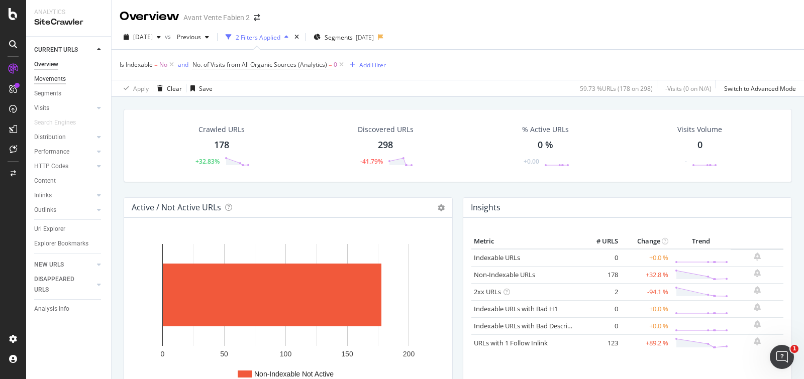
click at [51, 81] on div "Movements" at bounding box center [50, 79] width 32 height 11
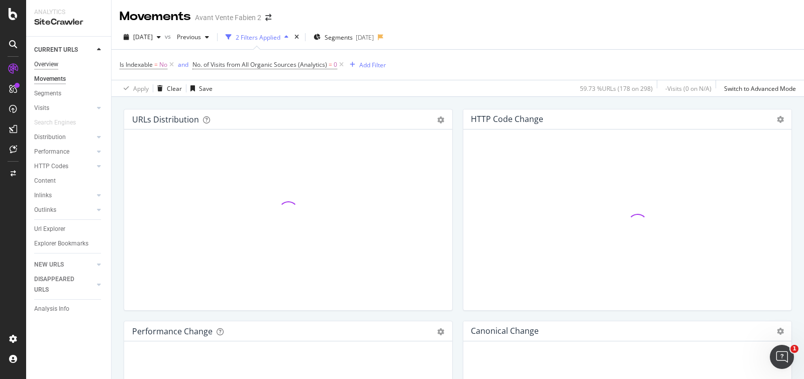
click at [51, 64] on div "Overview" at bounding box center [46, 64] width 24 height 11
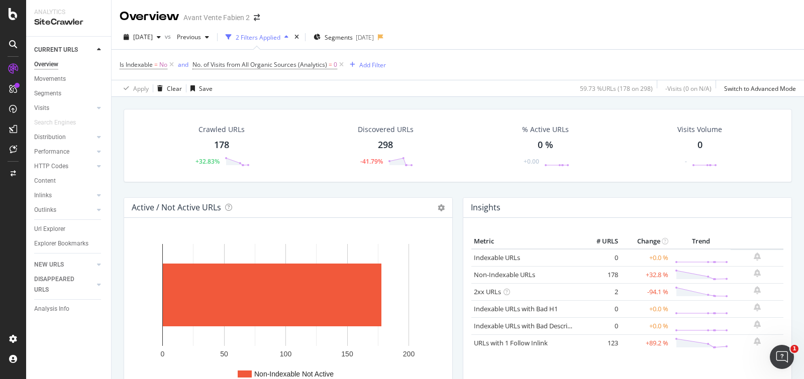
click at [55, 62] on div "Overview" at bounding box center [46, 64] width 24 height 11
click at [172, 67] on icon at bounding box center [171, 65] width 9 height 10
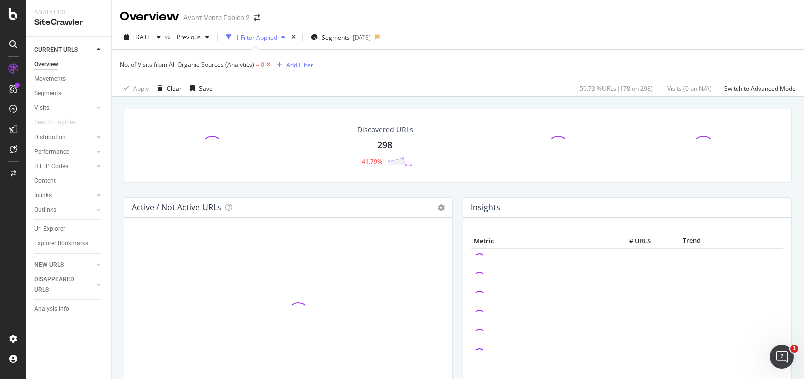
click at [264, 66] on icon at bounding box center [268, 65] width 9 height 10
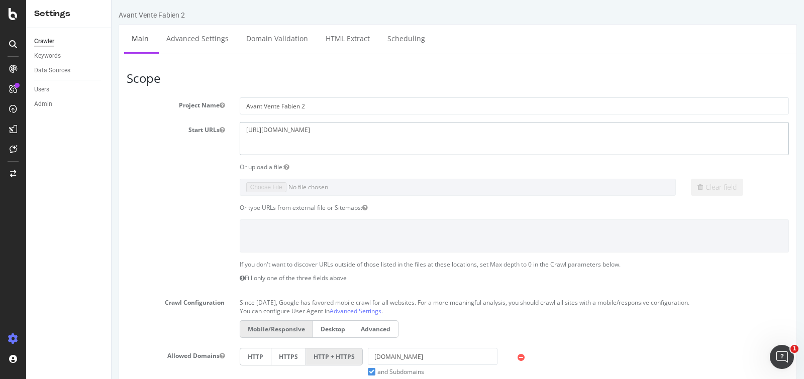
drag, startPoint x: 344, startPoint y: 141, endPoint x: 191, endPoint y: 104, distance: 156.4
click at [191, 104] on section "Project Name Avant Vente Fabien 2 Start URLs [URL][DOMAIN_NAME] Or upload a fil…" at bounding box center [458, 303] width 662 height 413
paste textarea "[DOMAIN_NAME][URL]"
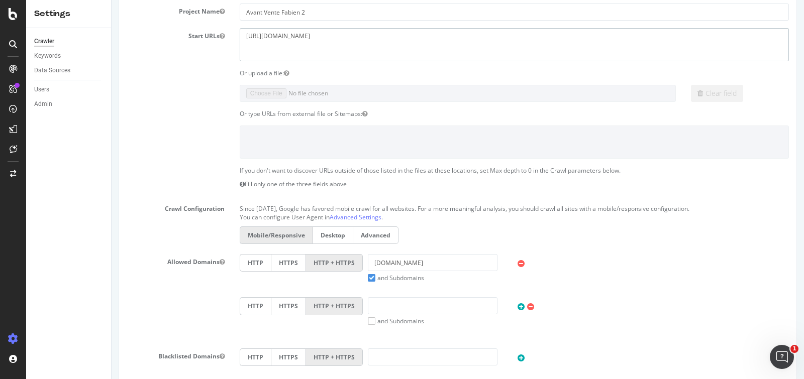
scroll to position [109, 0]
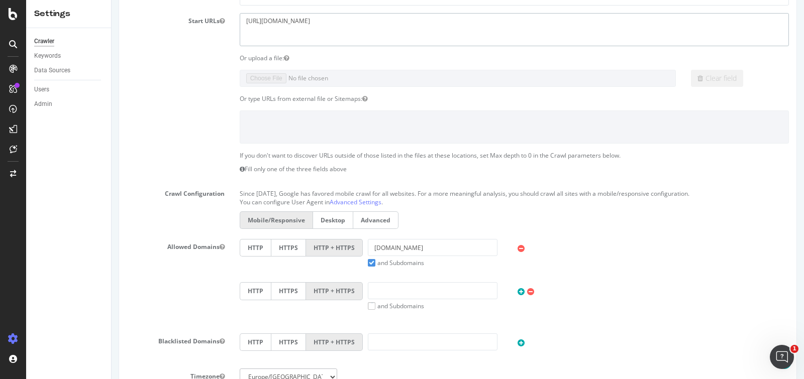
type textarea "[URL][DOMAIN_NAME]"
drag, startPoint x: 429, startPoint y: 248, endPoint x: 293, endPoint y: 245, distance: 136.1
click at [293, 245] on div "HTTP HTTPS HTTP + HTTPS [DOMAIN_NAME] and Subdomains User Agent: Mobile Desktop…" at bounding box center [514, 253] width 559 height 28
paste input "[URL][DOMAIN_NAME]"
drag, startPoint x: 406, startPoint y: 244, endPoint x: 313, endPoint y: 245, distance: 92.9
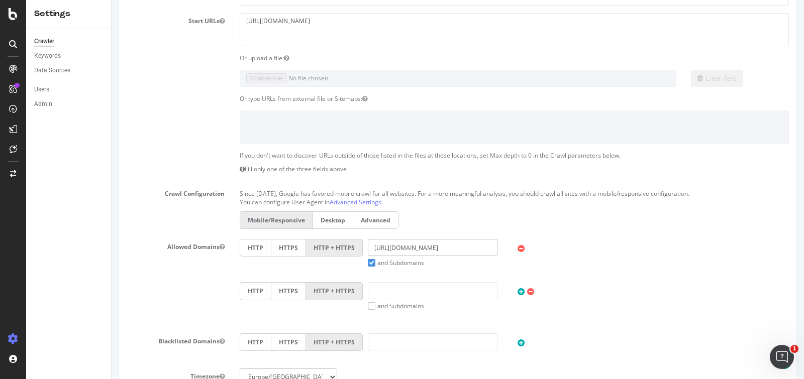
click at [313, 245] on div "HTTP HTTPS HTTP + HTTPS [URL][DOMAIN_NAME] and Subdomains User Agent: Mobile De…" at bounding box center [514, 253] width 559 height 28
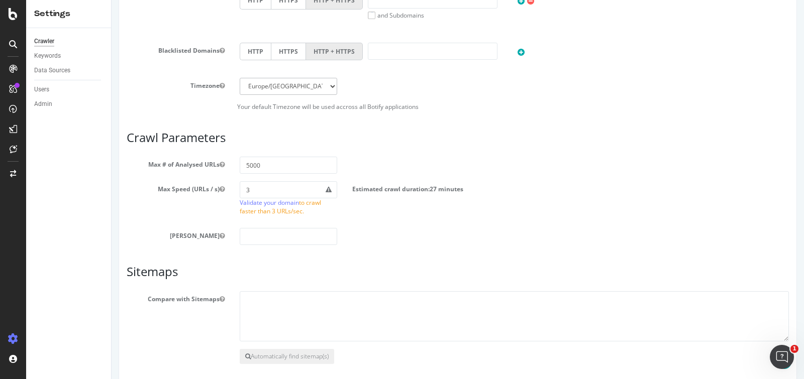
scroll to position [440, 0]
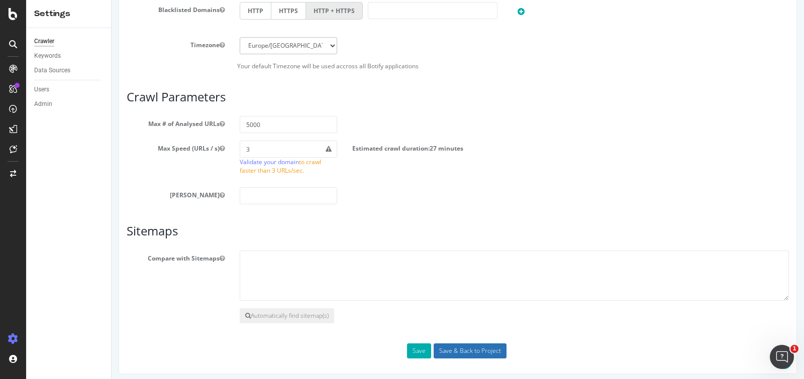
type input "[DOMAIN_NAME]"
click at [454, 344] on input "Save & Back to Project" at bounding box center [469, 351] width 73 height 15
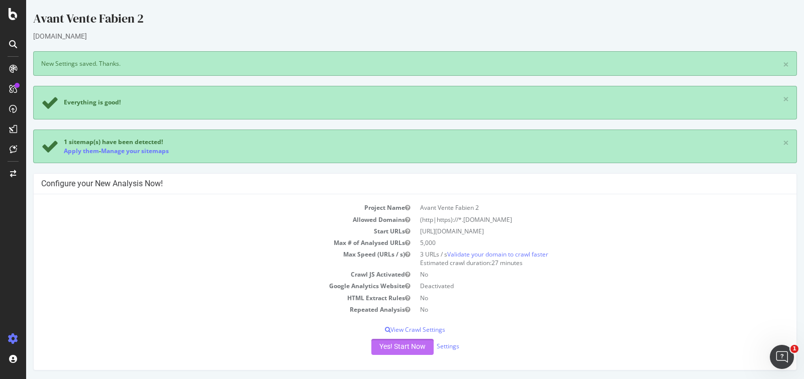
click at [399, 341] on button "Yes! Start Now" at bounding box center [402, 347] width 62 height 16
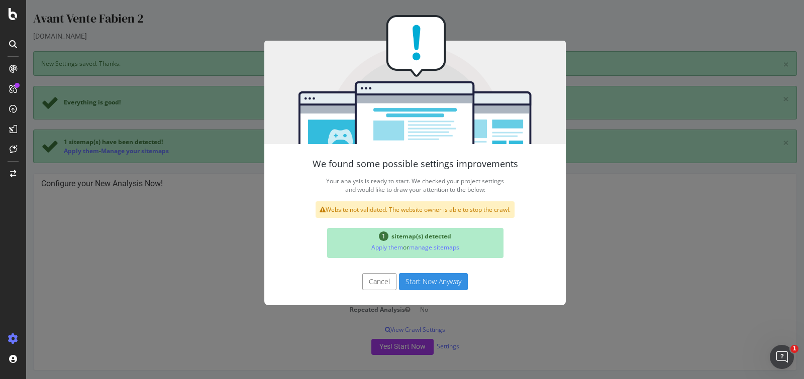
click at [416, 274] on button "Start Now Anyway" at bounding box center [433, 281] width 69 height 17
